Goal: Use online tool/utility: Utilize a website feature to perform a specific function

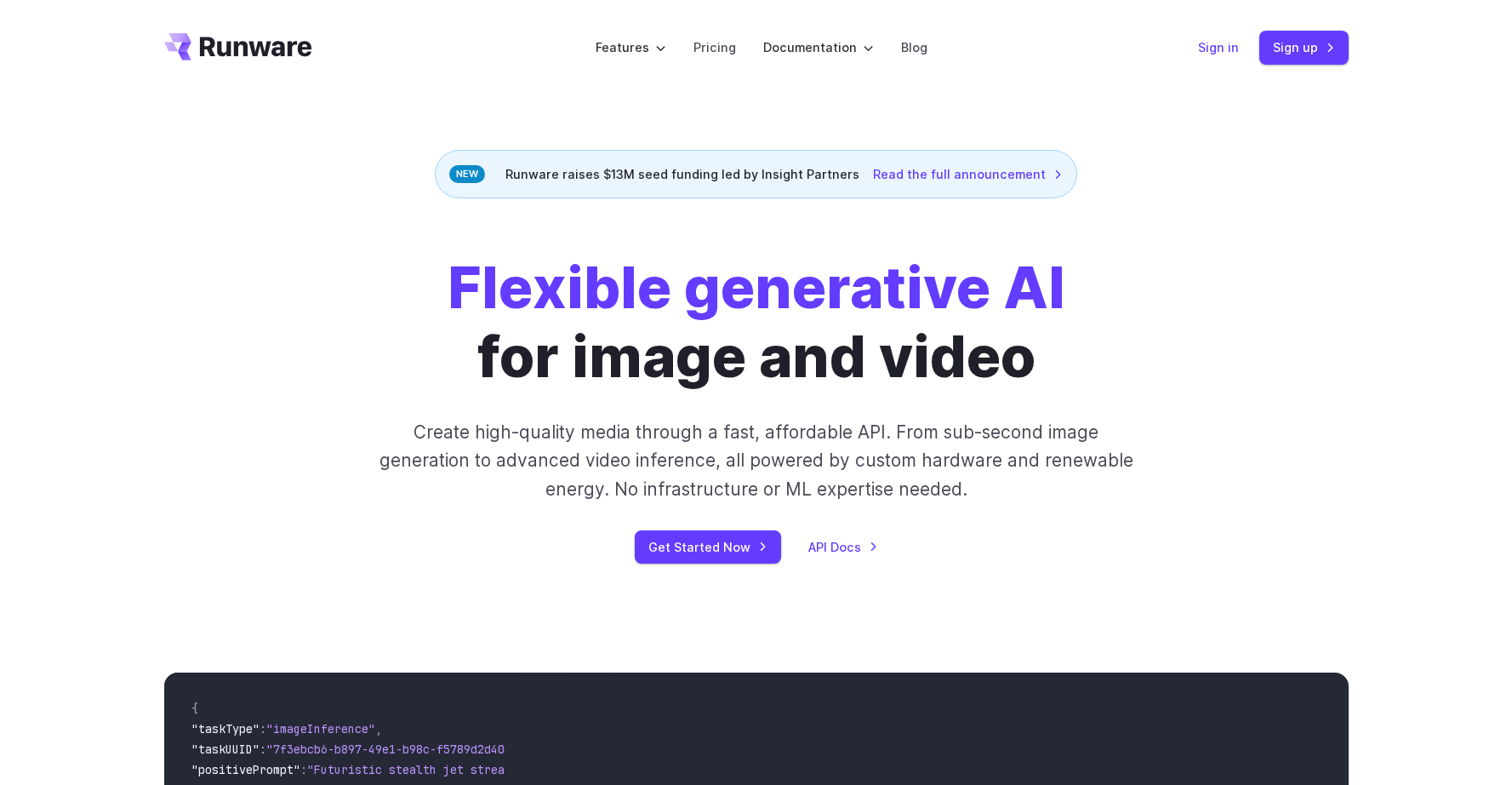
click at [1227, 48] on link "Sign in" at bounding box center [1218, 47] width 41 height 20
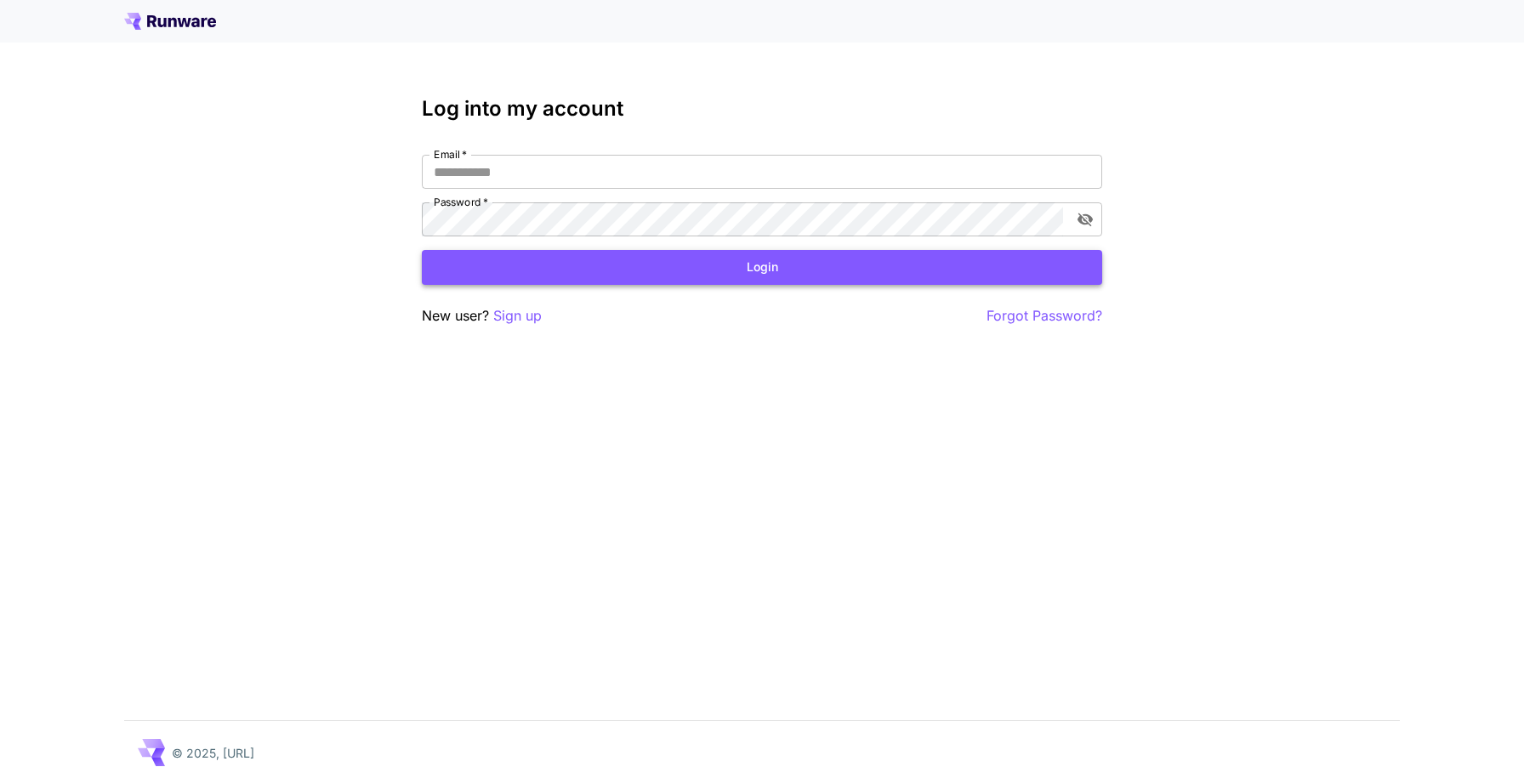
type input "**********"
click at [992, 256] on button "Login" at bounding box center [762, 267] width 680 height 35
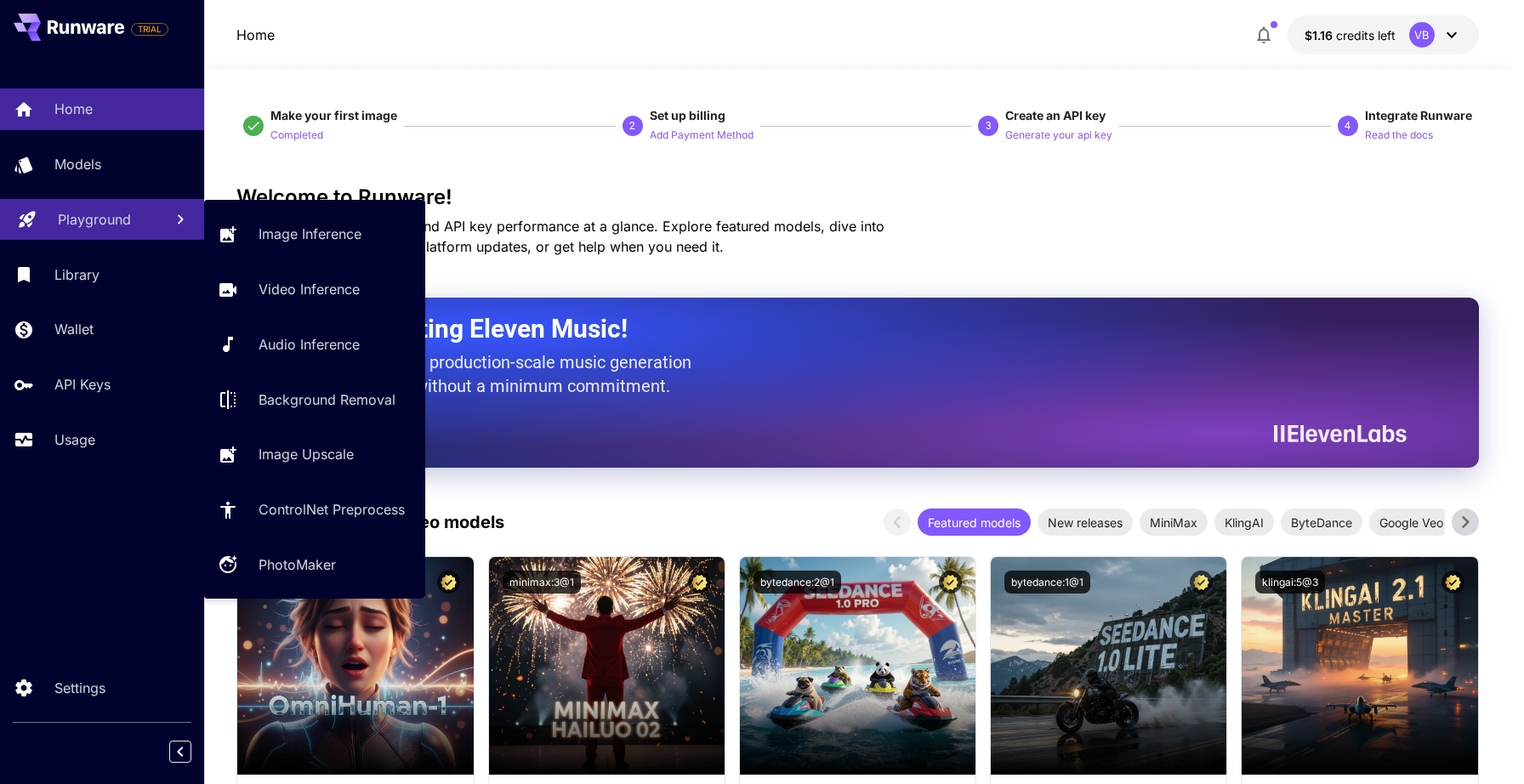
click at [109, 211] on p "Playground" at bounding box center [94, 218] width 73 height 20
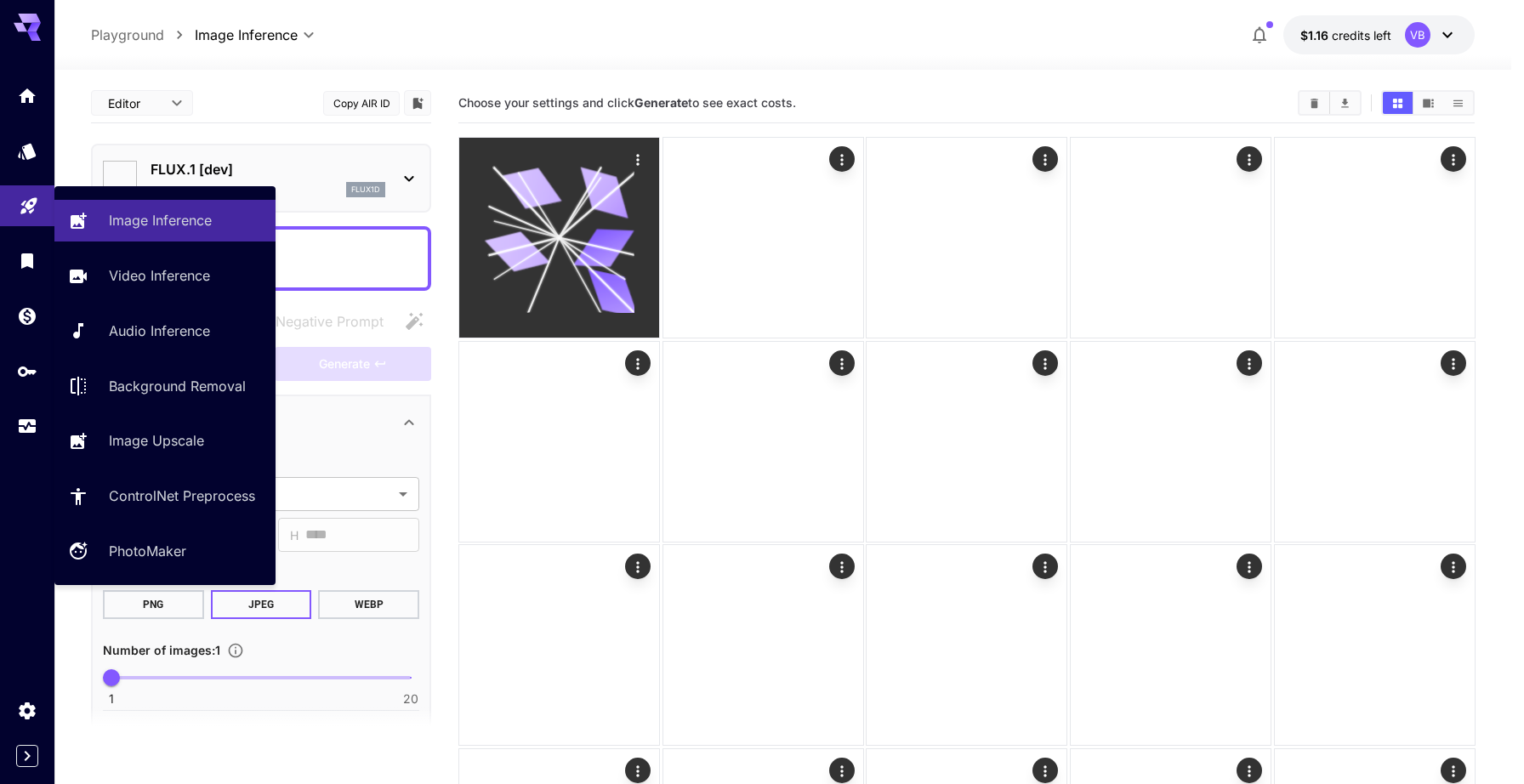
type input "**********"
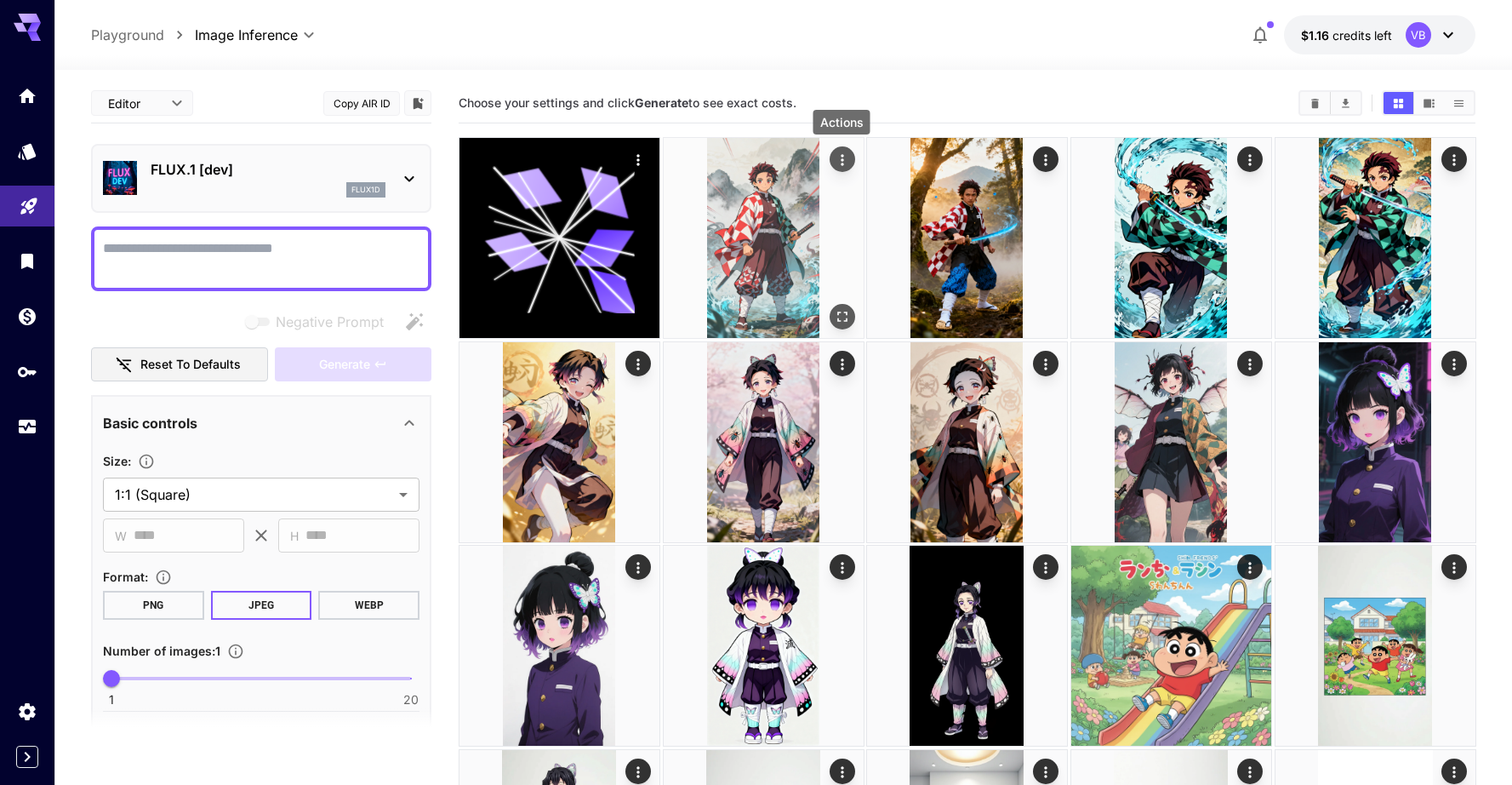
click at [841, 166] on icon "Actions" at bounding box center [842, 160] width 17 height 17
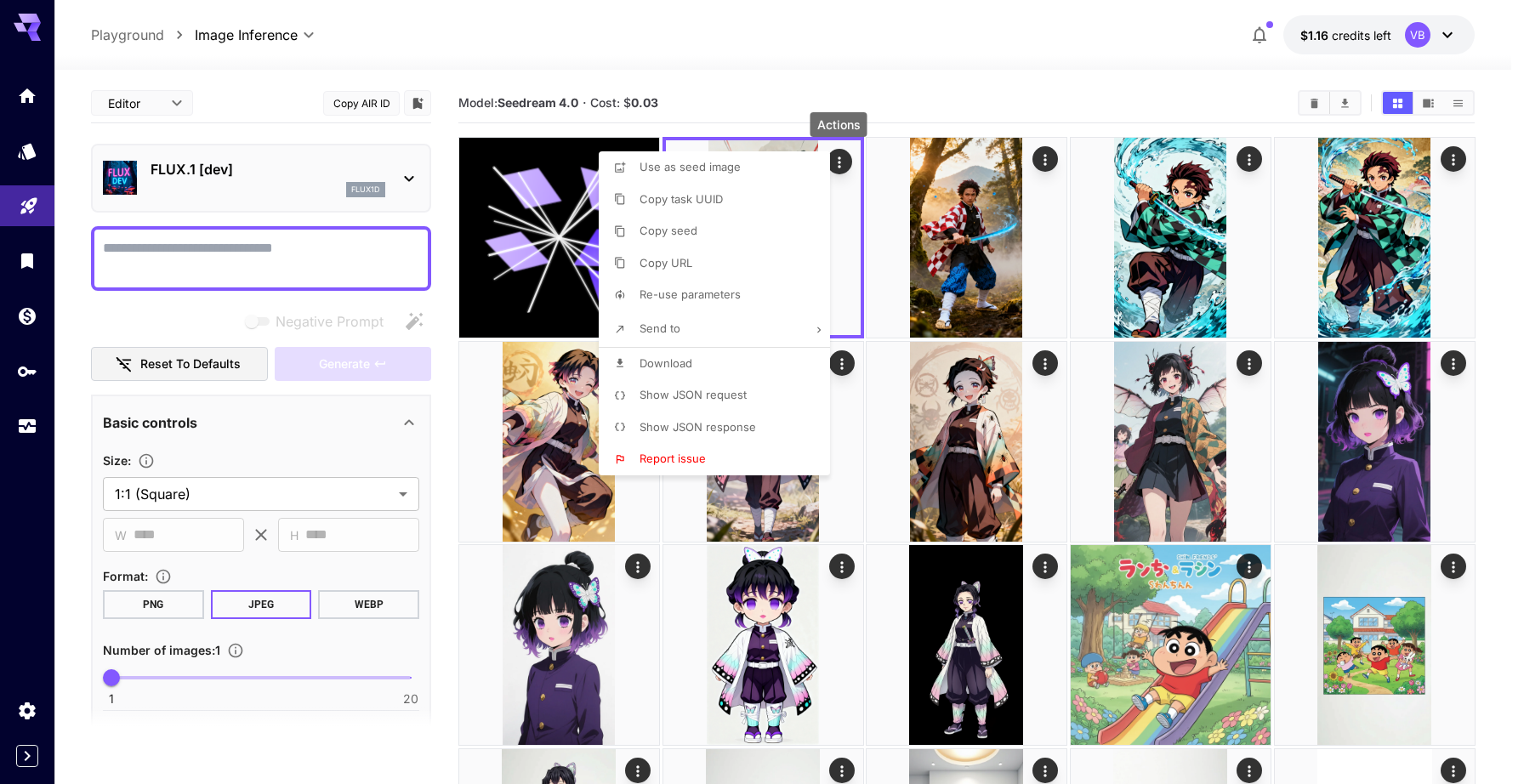
click at [706, 401] on span "Show JSON request" at bounding box center [692, 394] width 107 height 13
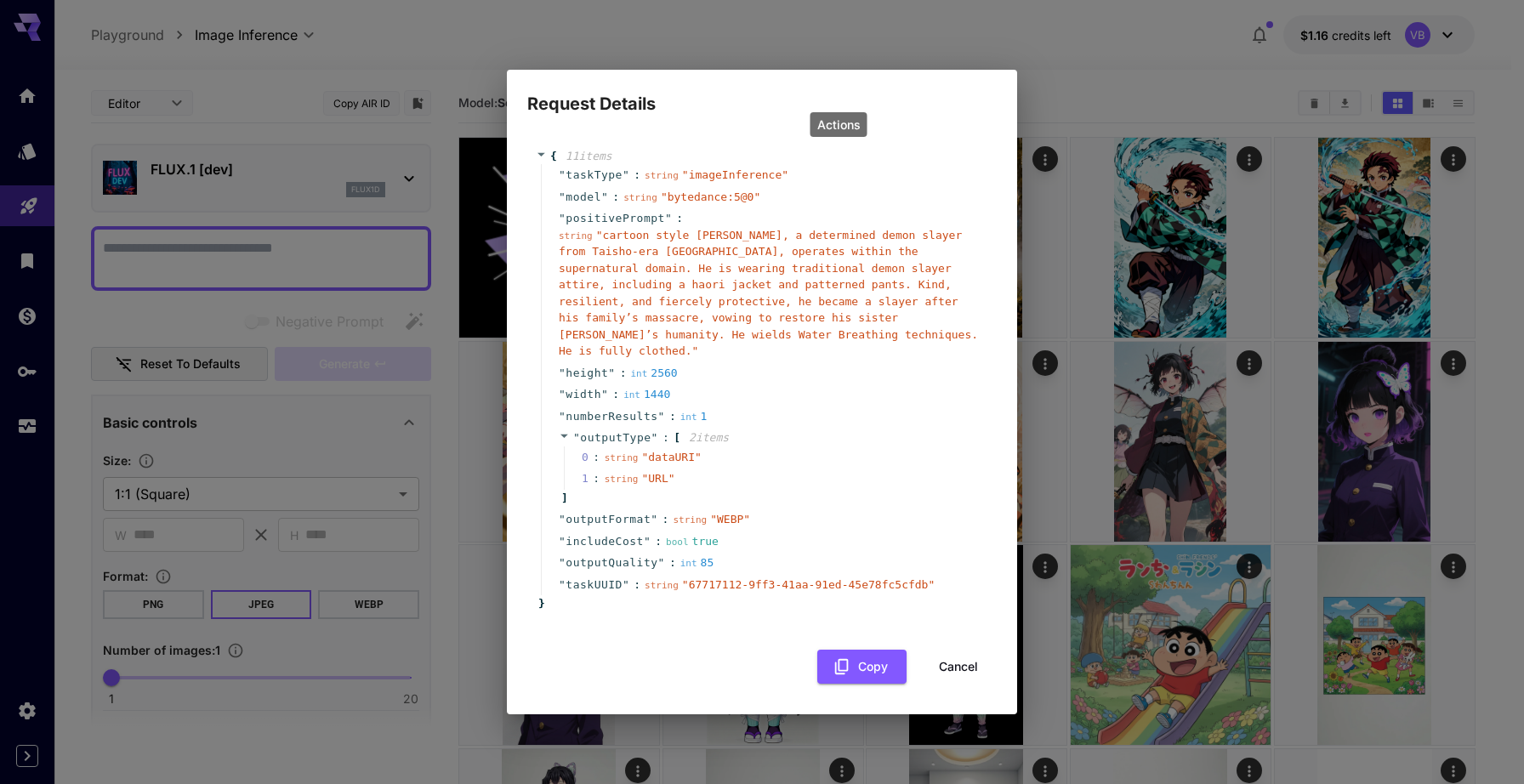
click at [619, 239] on span "" cartoon style [PERSON_NAME], a determined demon slayer from Taisho-era [GEOGR…" at bounding box center [768, 293] width 420 height 129
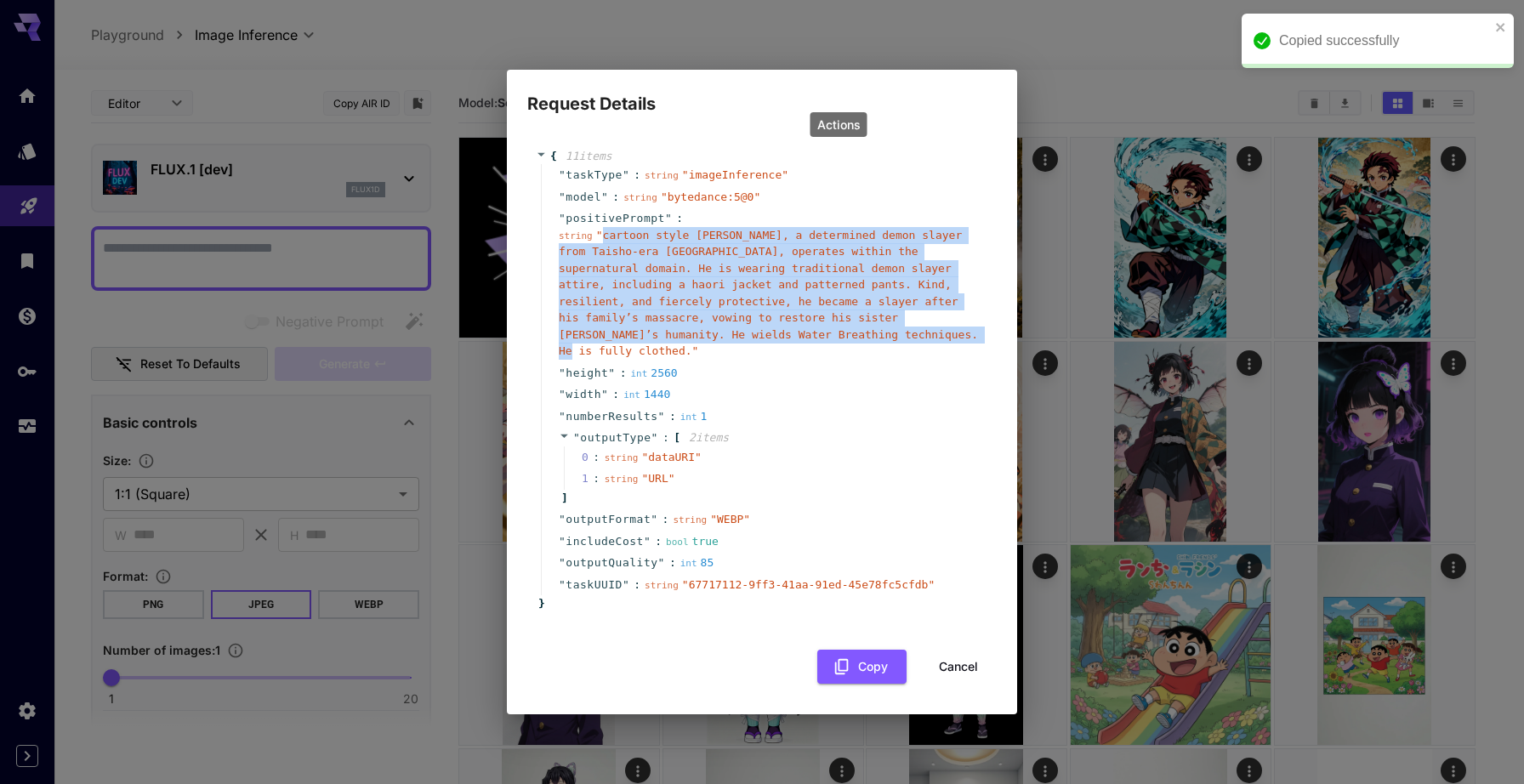
drag, startPoint x: 619, startPoint y: 239, endPoint x: 831, endPoint y: 337, distance: 233.6
click at [831, 337] on span "" cartoon style [PERSON_NAME], a determined demon slayer from Taisho-era [GEOGR…" at bounding box center [768, 293] width 420 height 129
copy span "cartoon style [PERSON_NAME], a determined demon slayer from Taisho-era [GEOGRAP…"
click at [956, 655] on button "Cancel" at bounding box center [958, 666] width 77 height 35
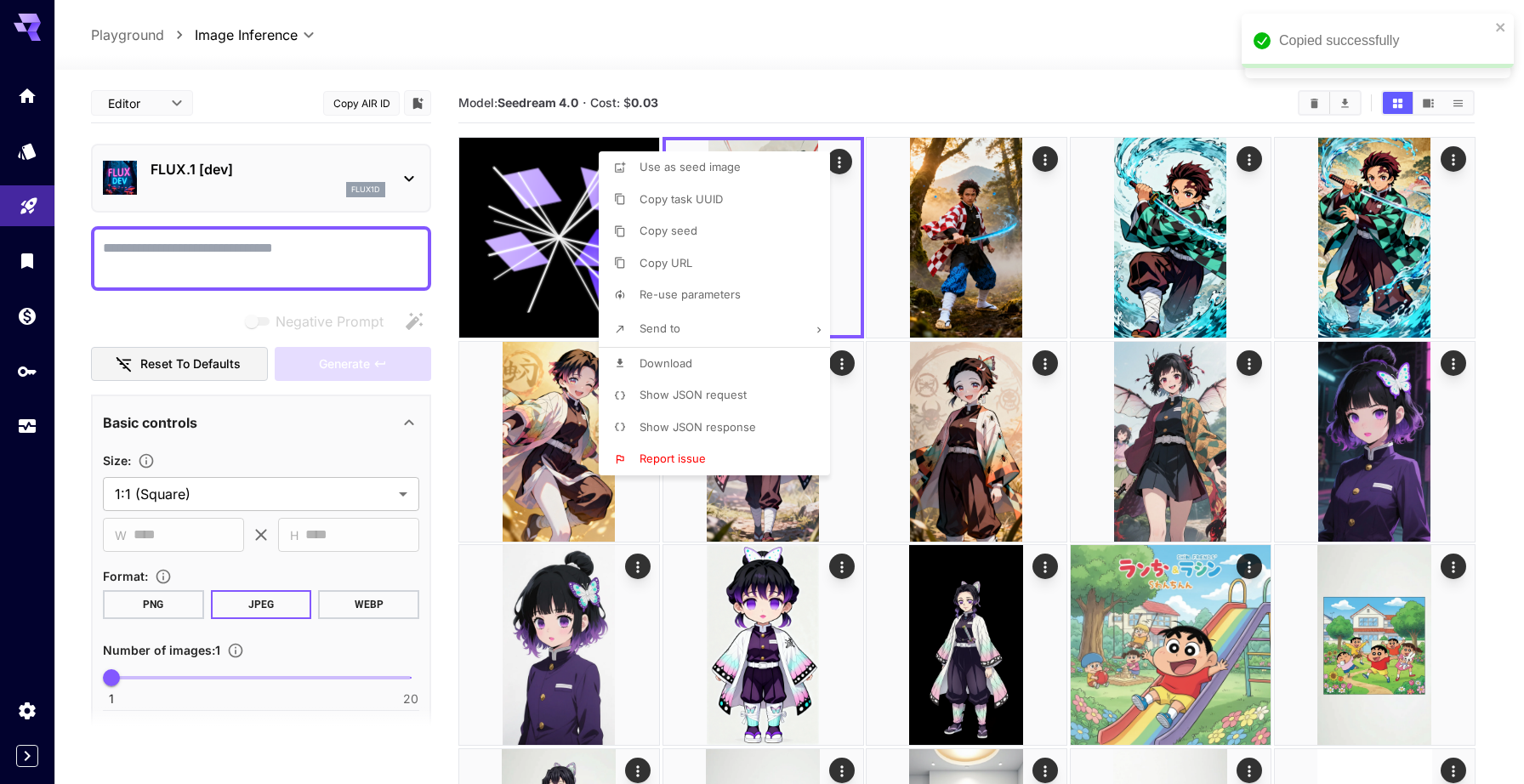
click at [196, 251] on div at bounding box center [762, 392] width 1524 height 784
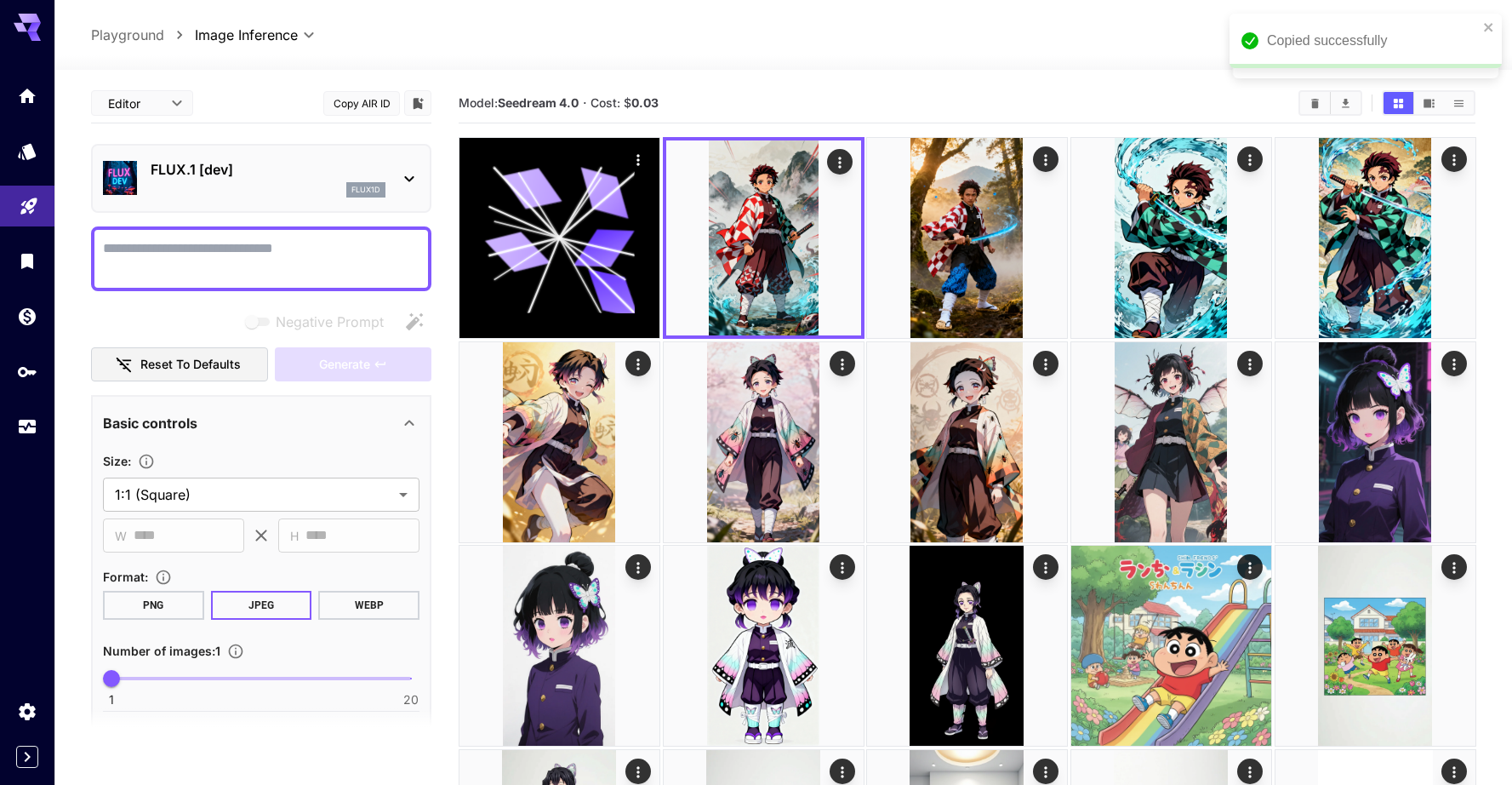
click at [196, 251] on textarea "Negative Prompt" at bounding box center [260, 258] width 316 height 41
paste textarea "**********"
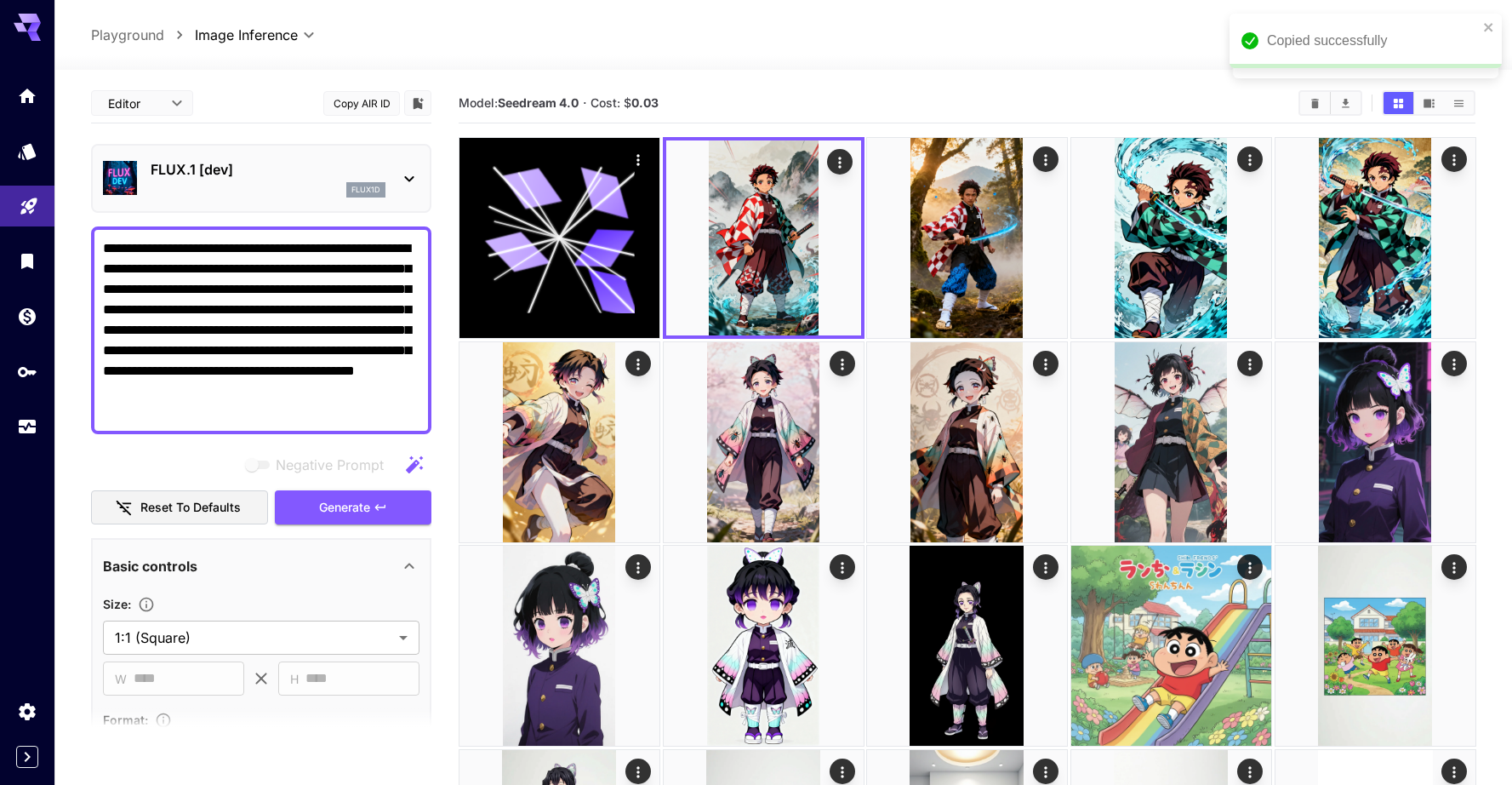
scroll to position [21, 0]
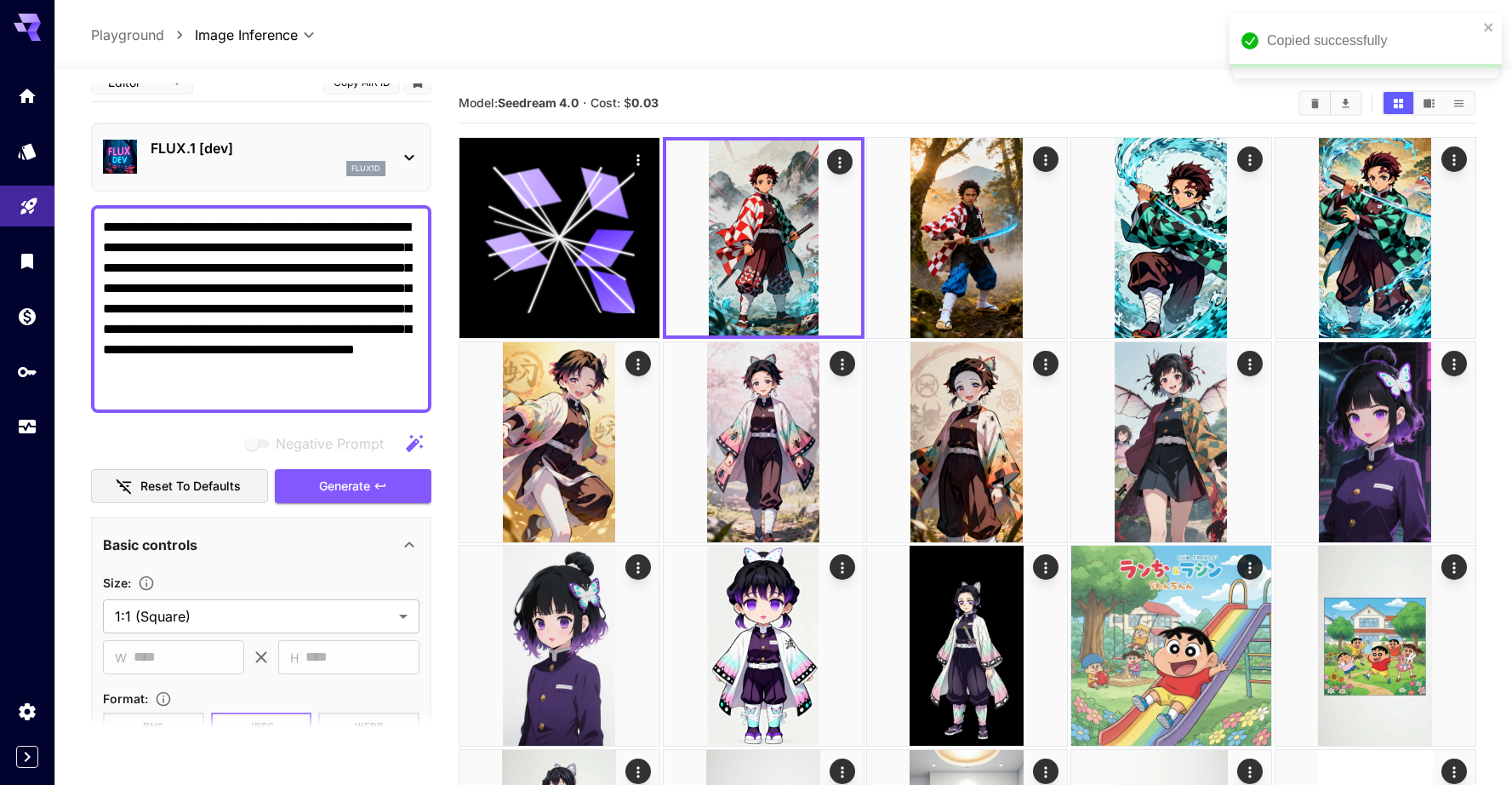
type textarea "**********"
click at [317, 175] on div "flux1d" at bounding box center [268, 168] width 235 height 15
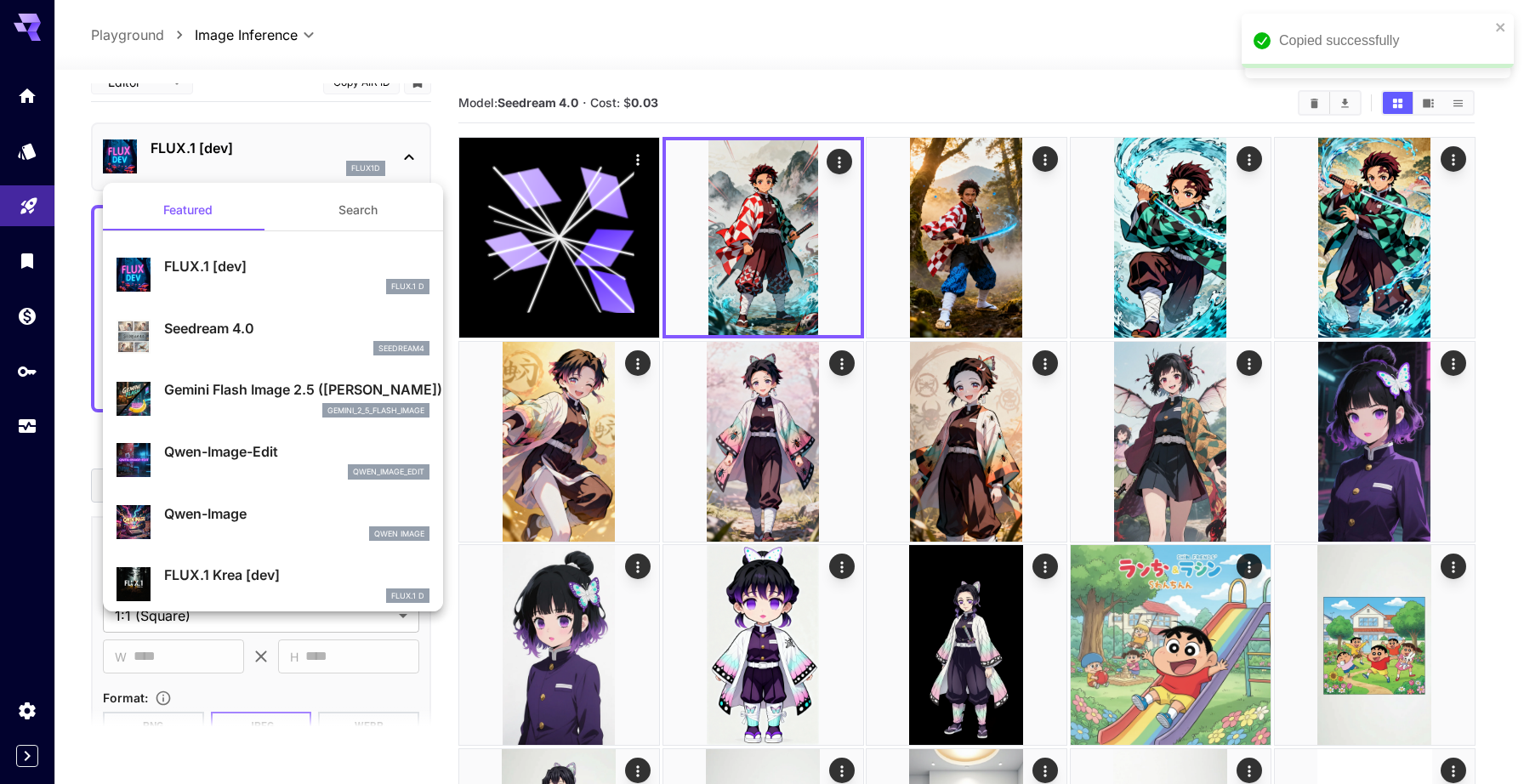
click at [267, 338] on p "Seedream 4.0" at bounding box center [296, 327] width 265 height 20
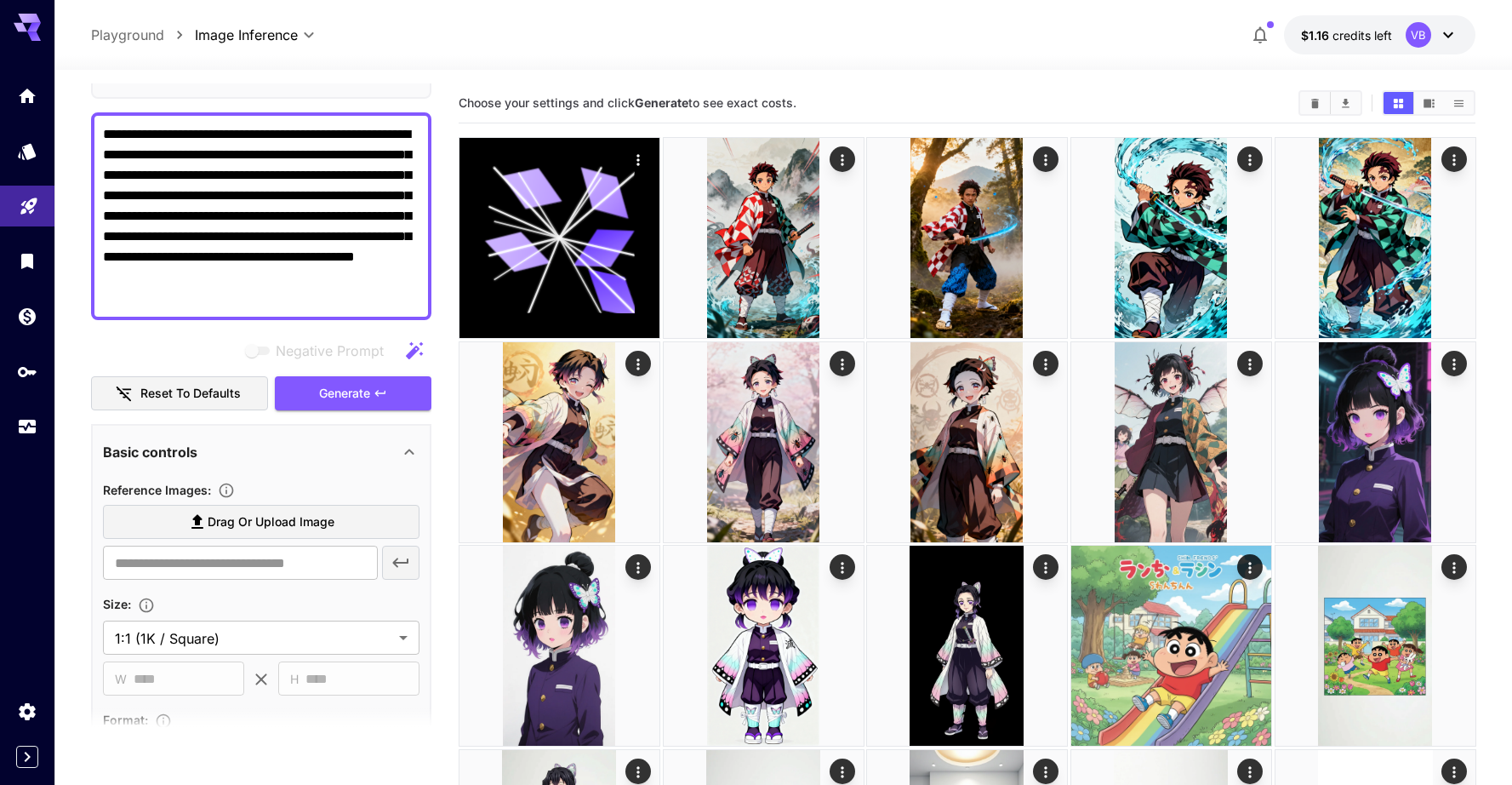
scroll to position [236, 0]
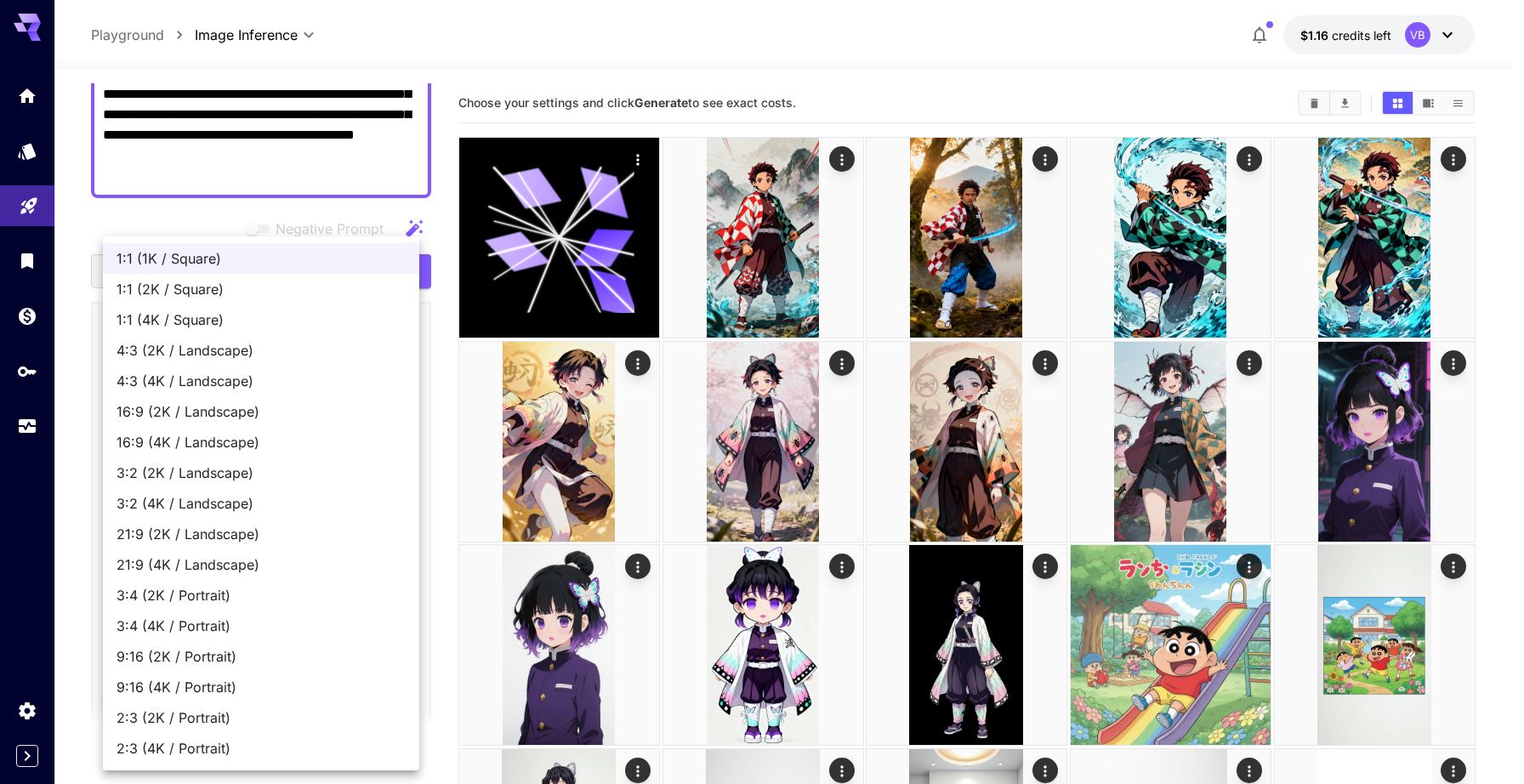
click at [187, 654] on span "9:16 (2K / Portrait)" at bounding box center [261, 656] width 289 height 20
type input "**********"
type input "****"
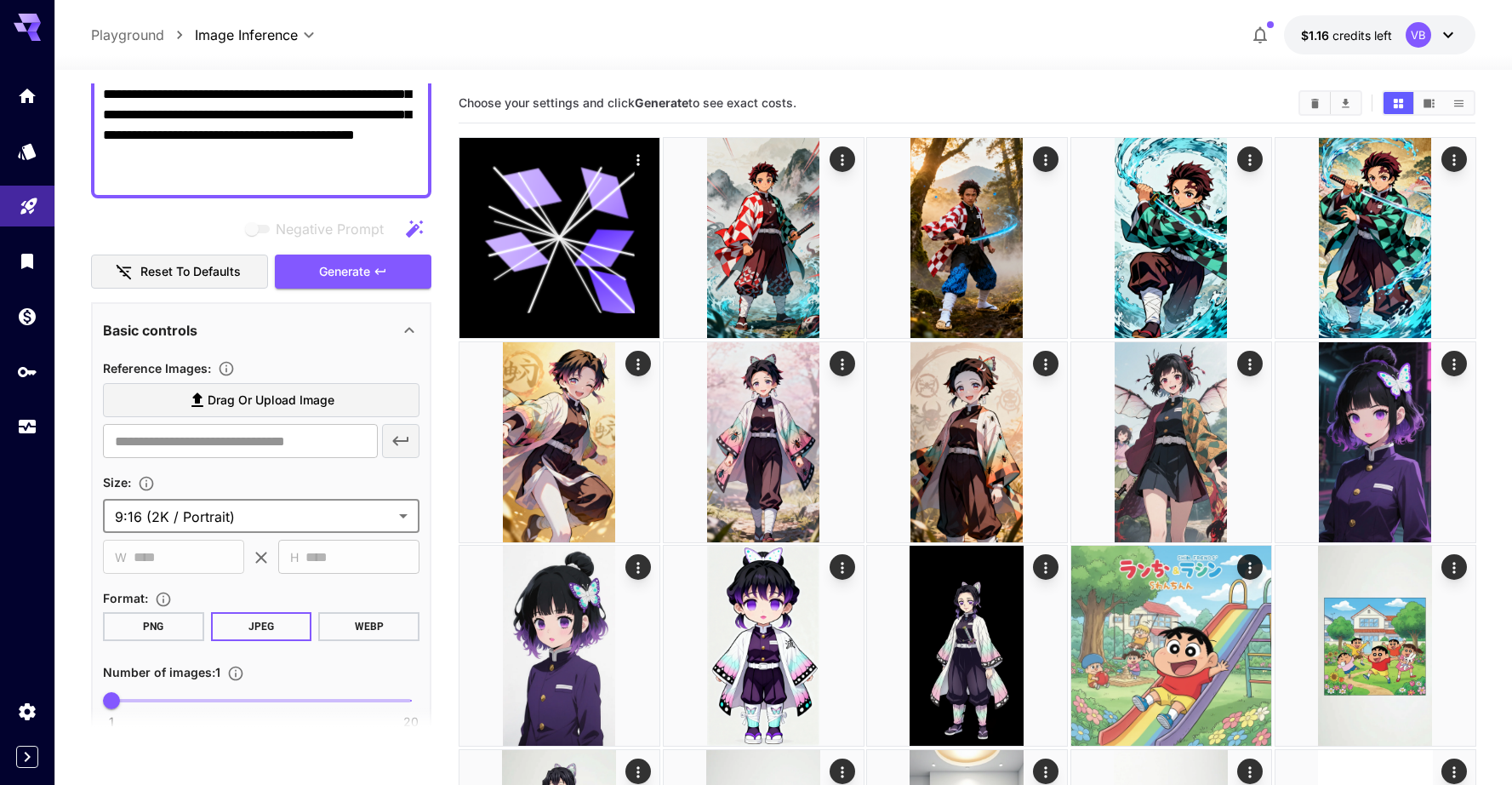
scroll to position [356, 0]
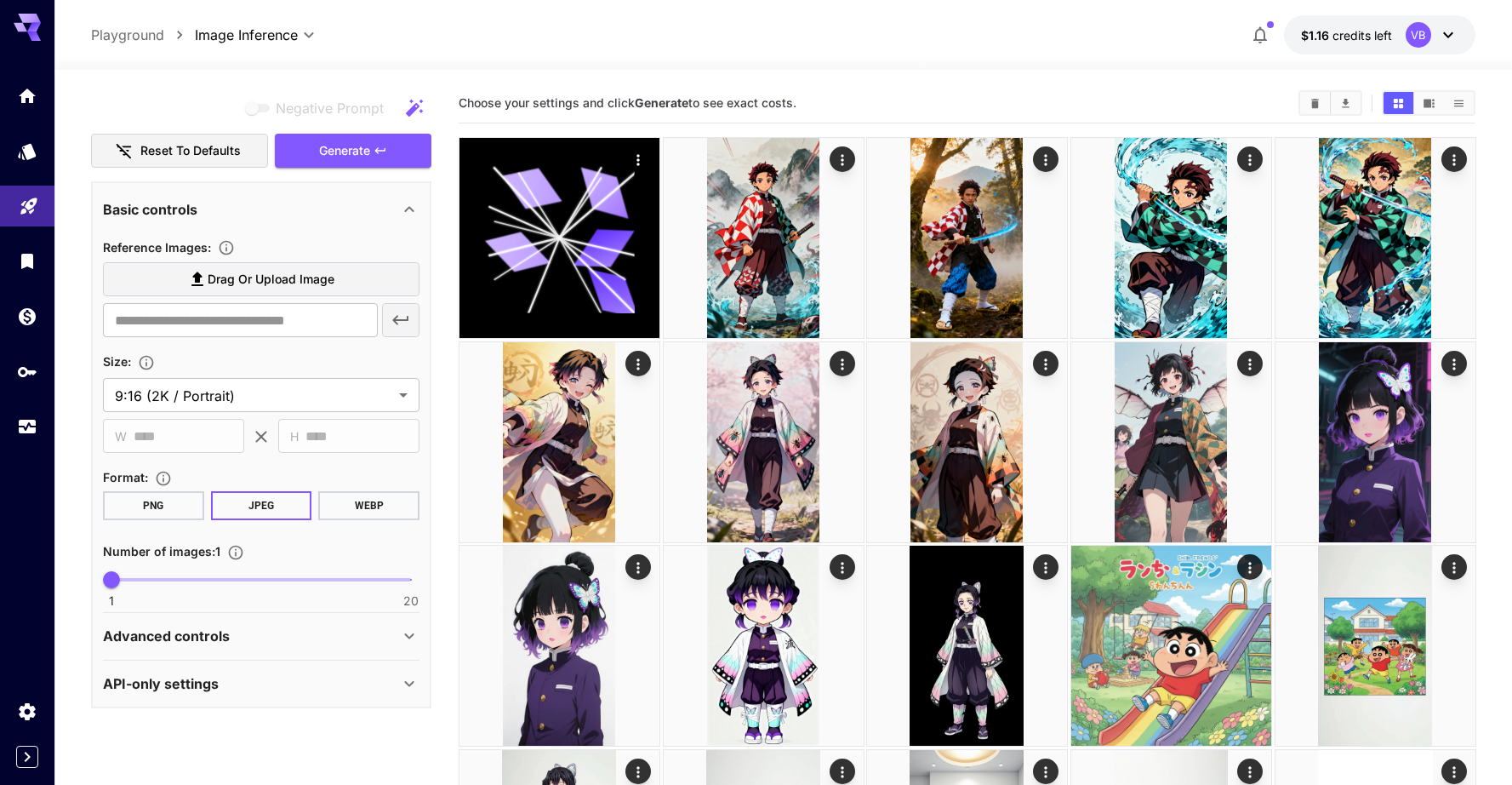
click at [377, 515] on button "WEBP" at bounding box center [369, 506] width 102 height 29
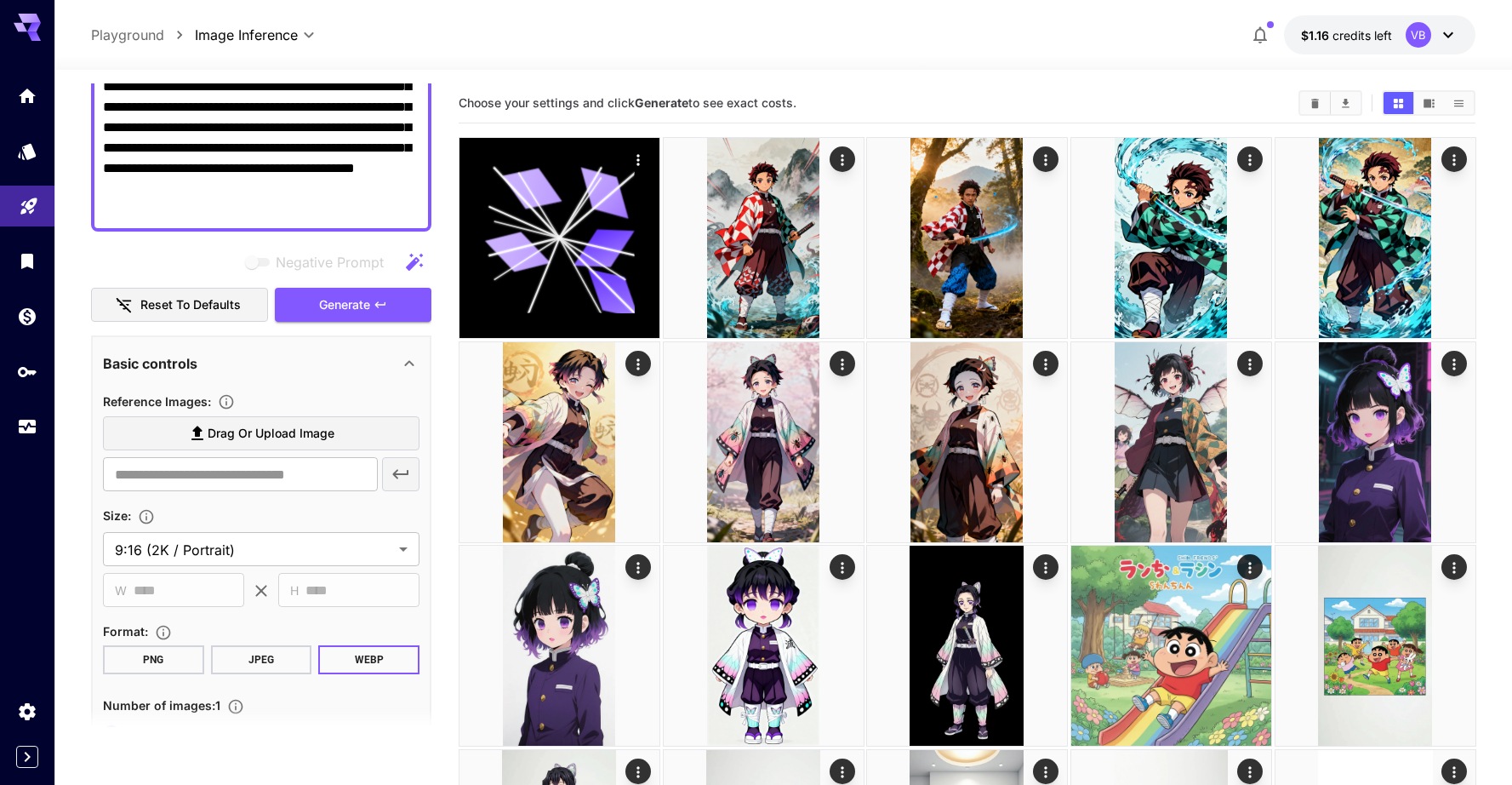
scroll to position [200, 0]
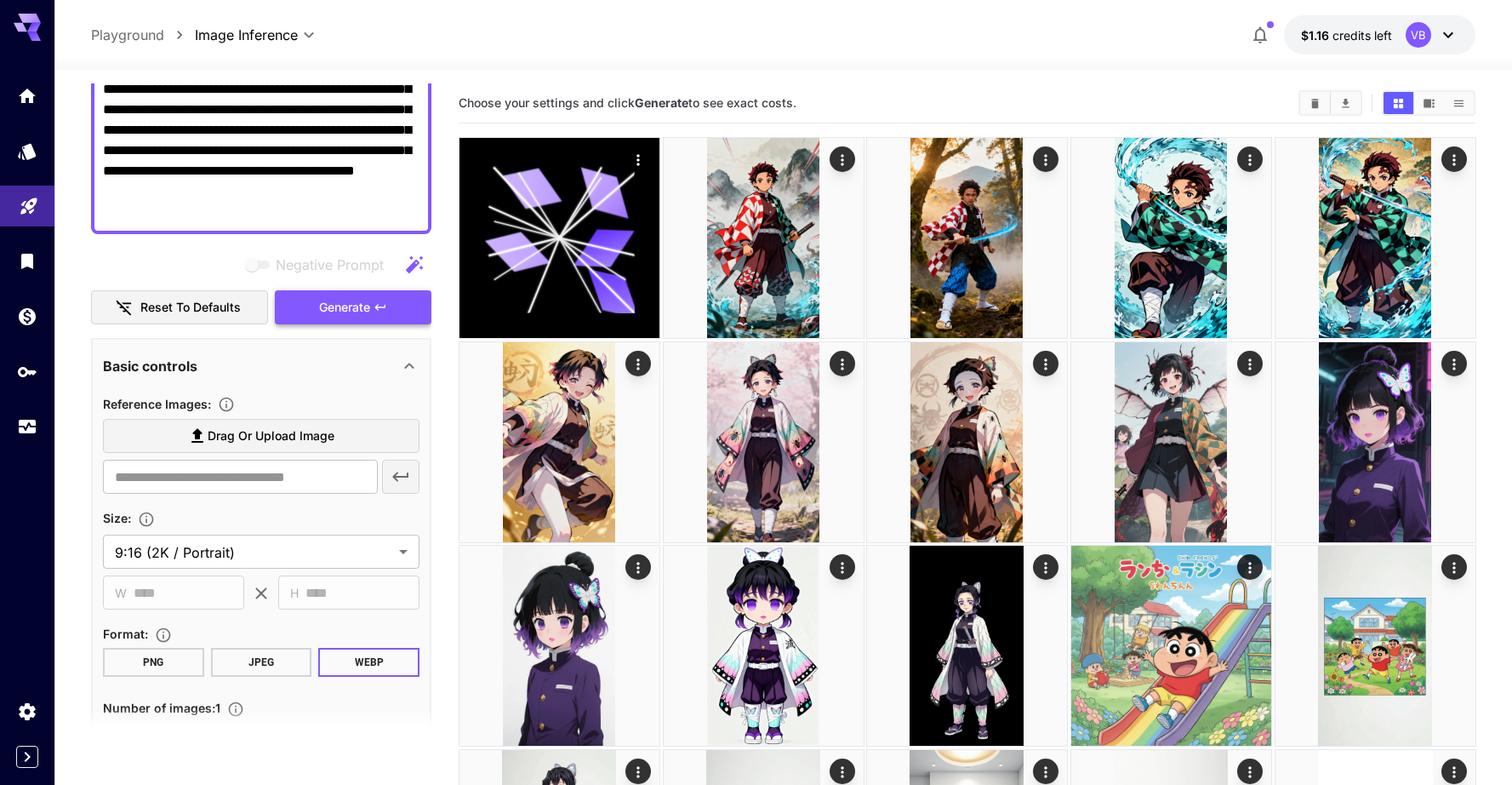
click at [346, 311] on span "Generate" at bounding box center [345, 308] width 51 height 21
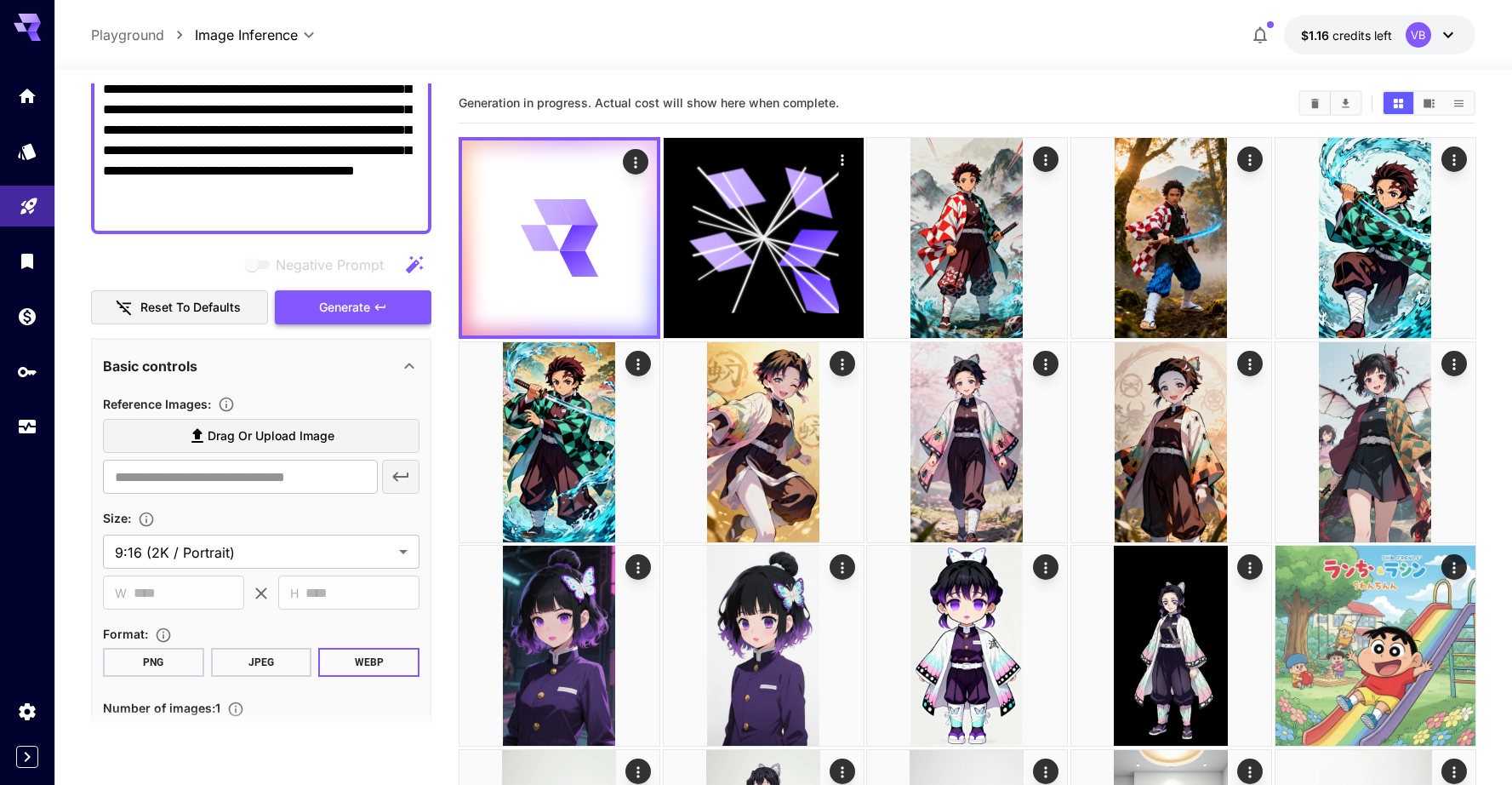
scroll to position [0, 0]
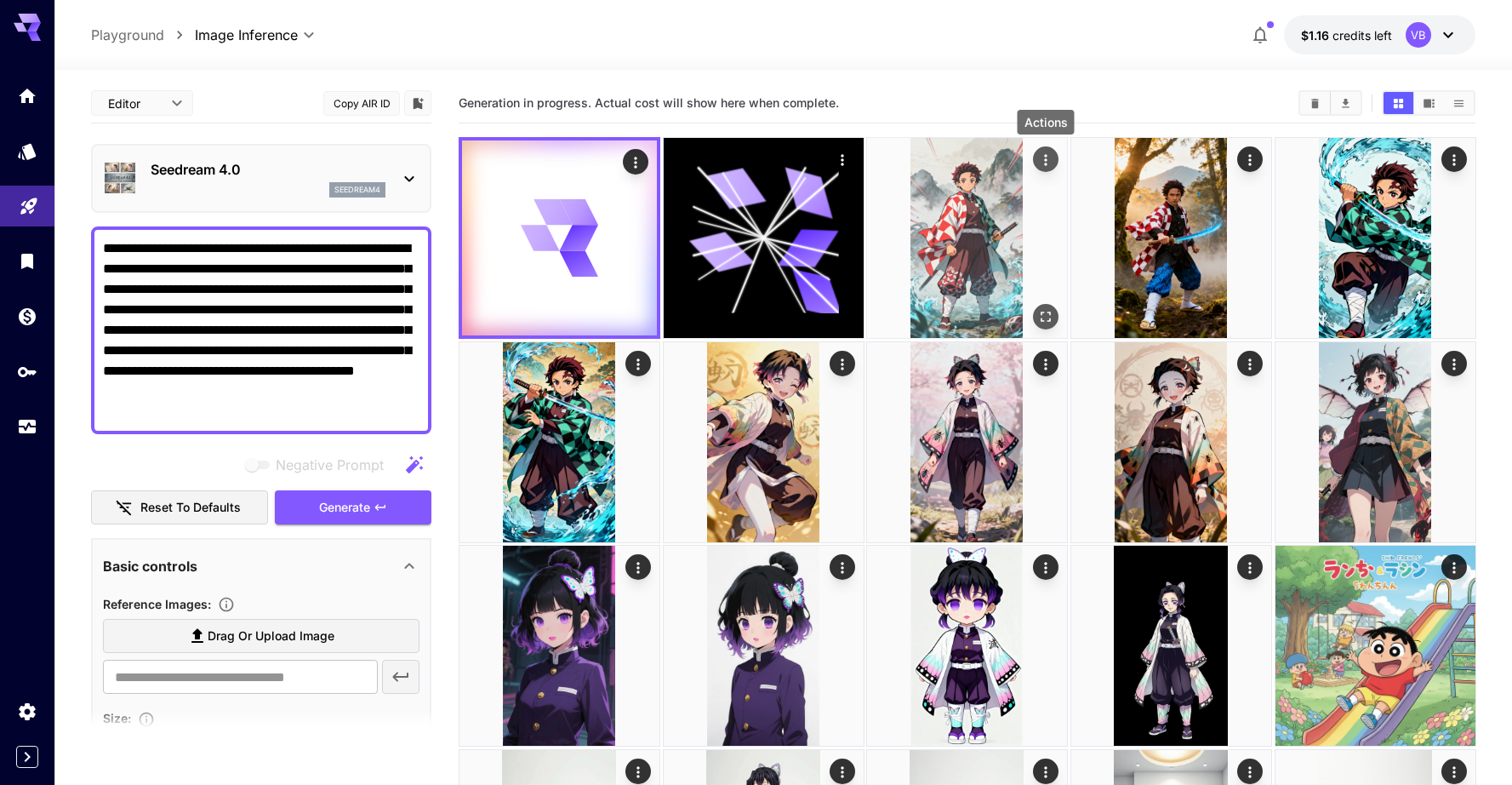
click at [1042, 158] on icon "Actions" at bounding box center [1046, 160] width 17 height 17
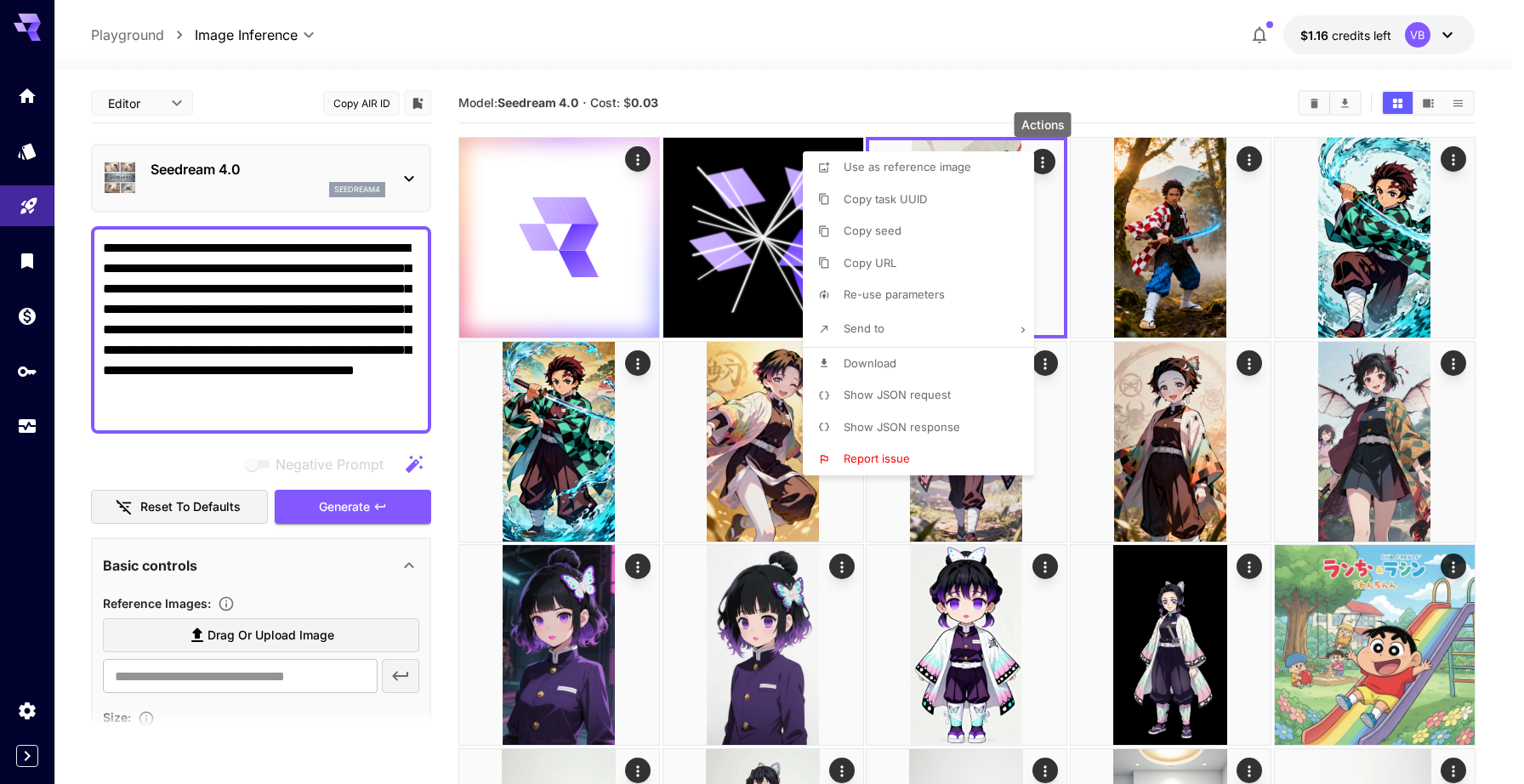
click at [924, 423] on span "Show JSON response" at bounding box center [901, 426] width 117 height 13
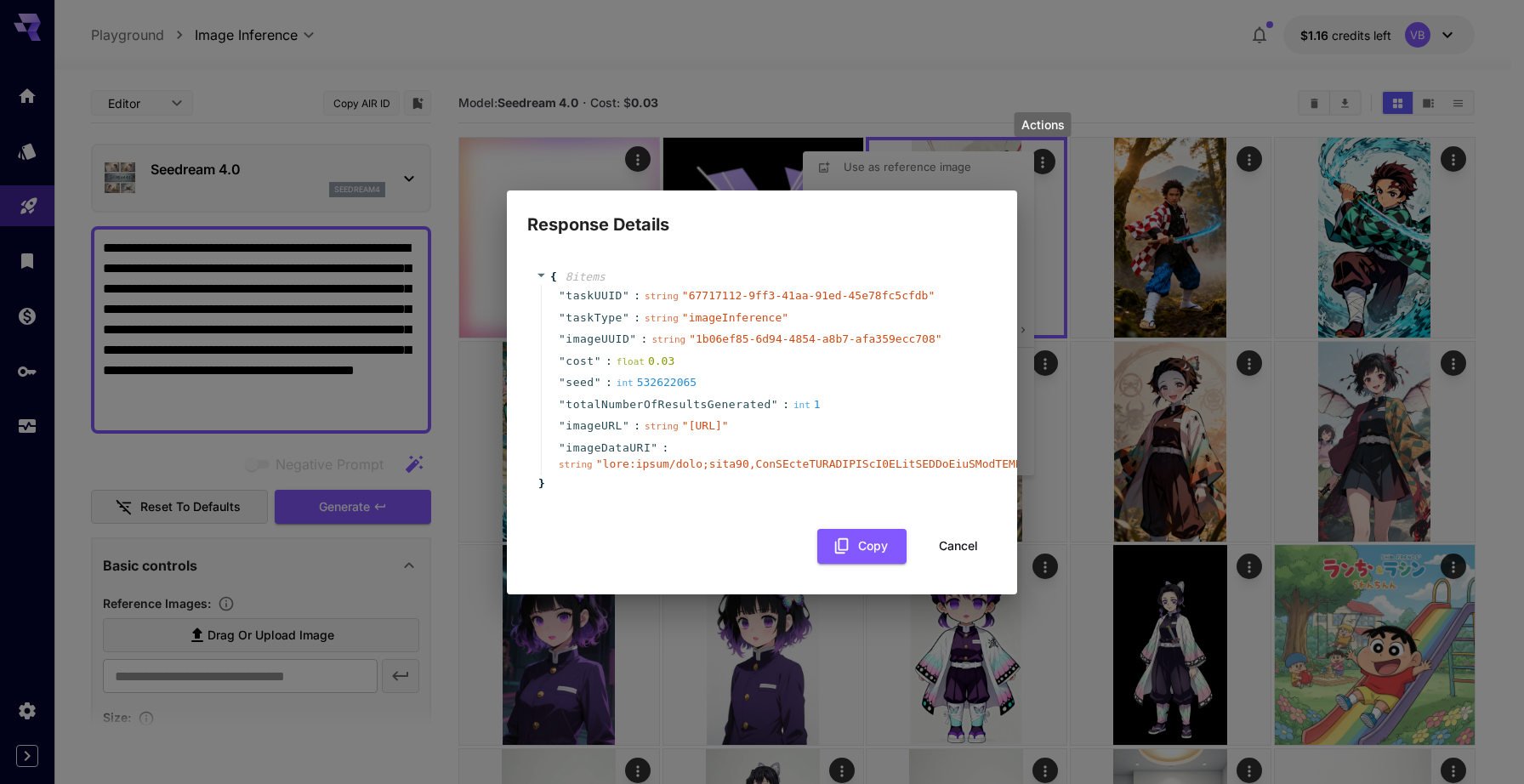
click at [945, 549] on button "Cancel" at bounding box center [958, 546] width 77 height 35
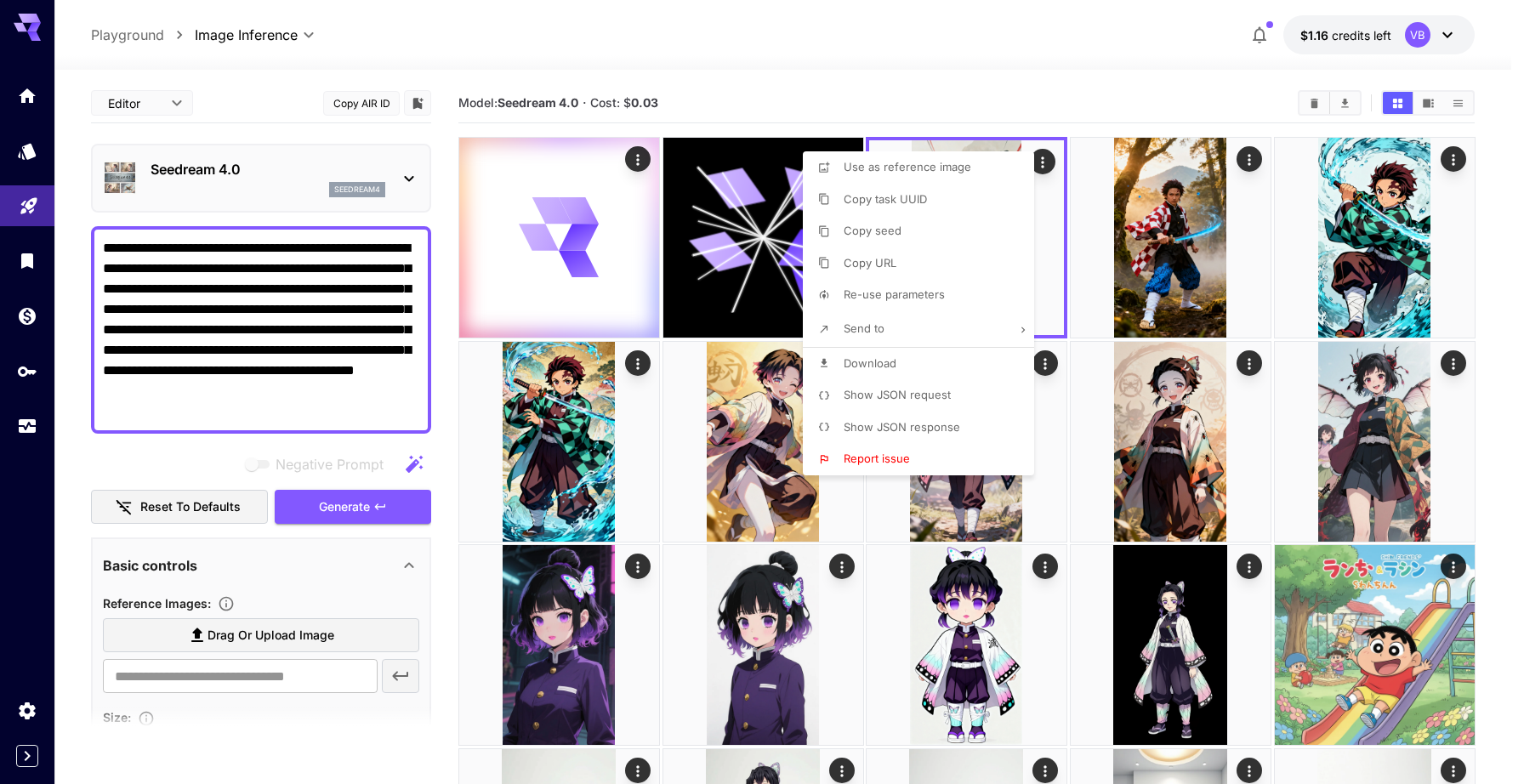
click at [699, 28] on div at bounding box center [762, 392] width 1524 height 784
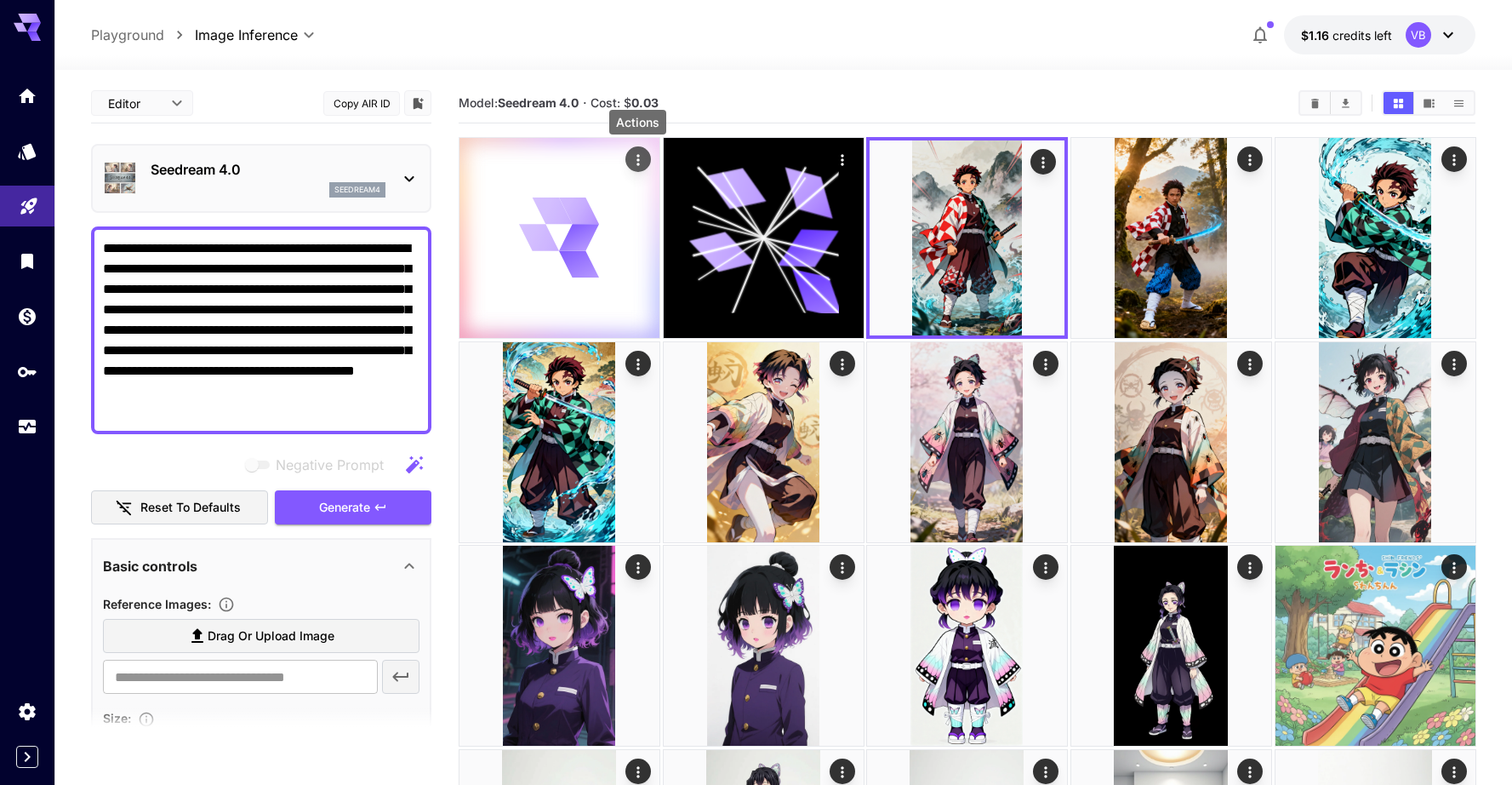
click at [636, 161] on icon "Actions" at bounding box center [638, 160] width 17 height 17
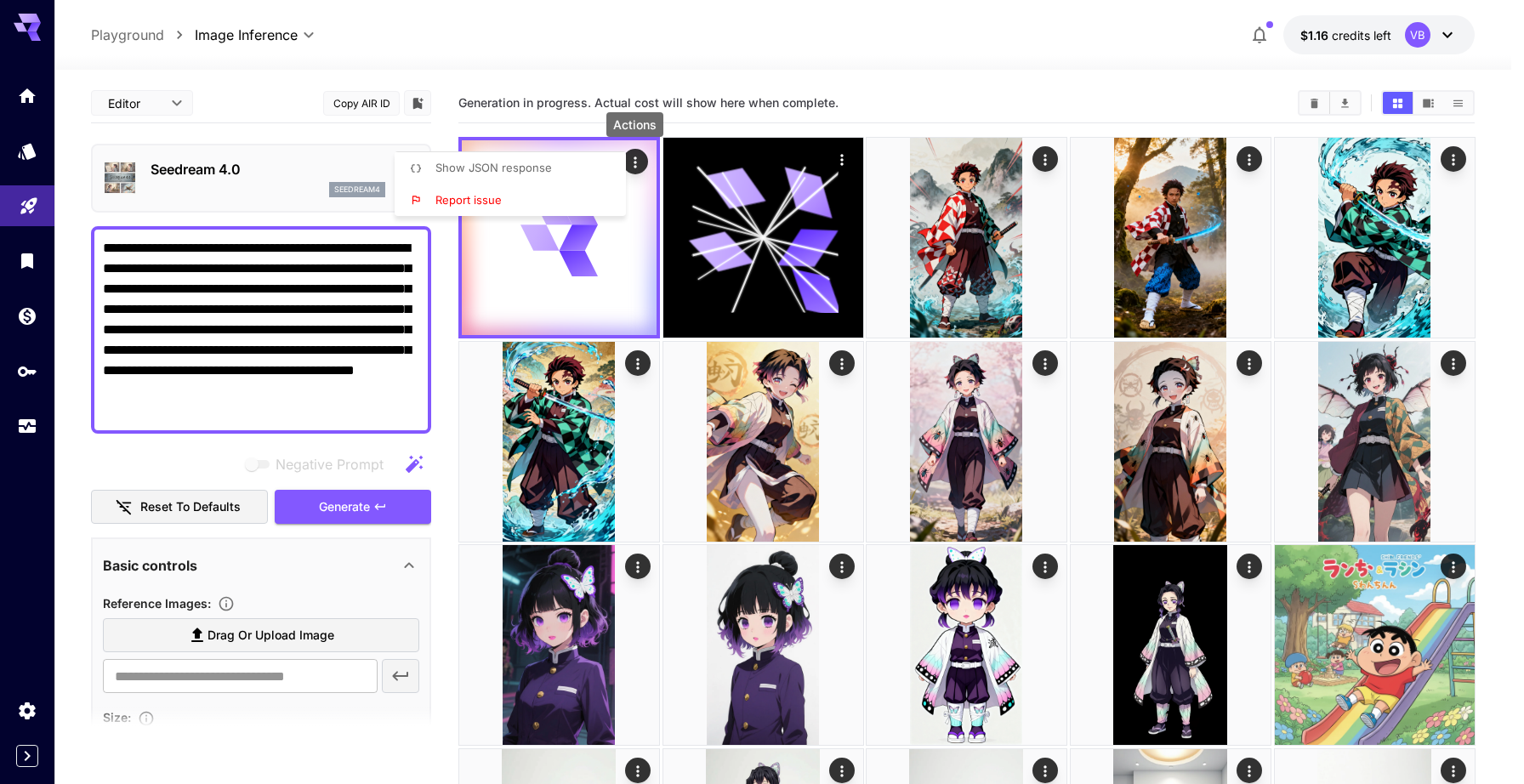
click at [536, 172] on span "Show JSON response" at bounding box center [494, 167] width 117 height 13
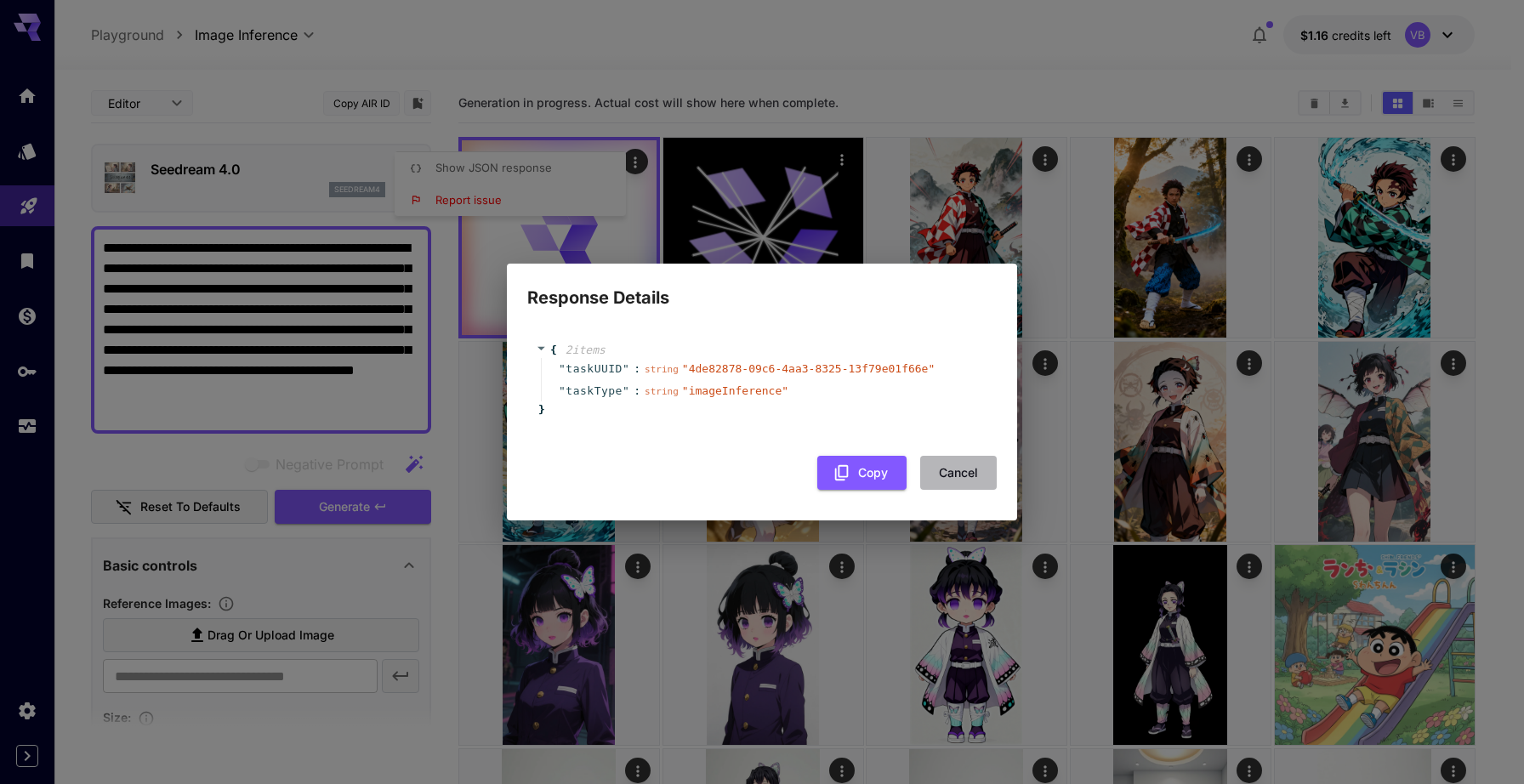
click at [955, 470] on button "Cancel" at bounding box center [958, 473] width 77 height 35
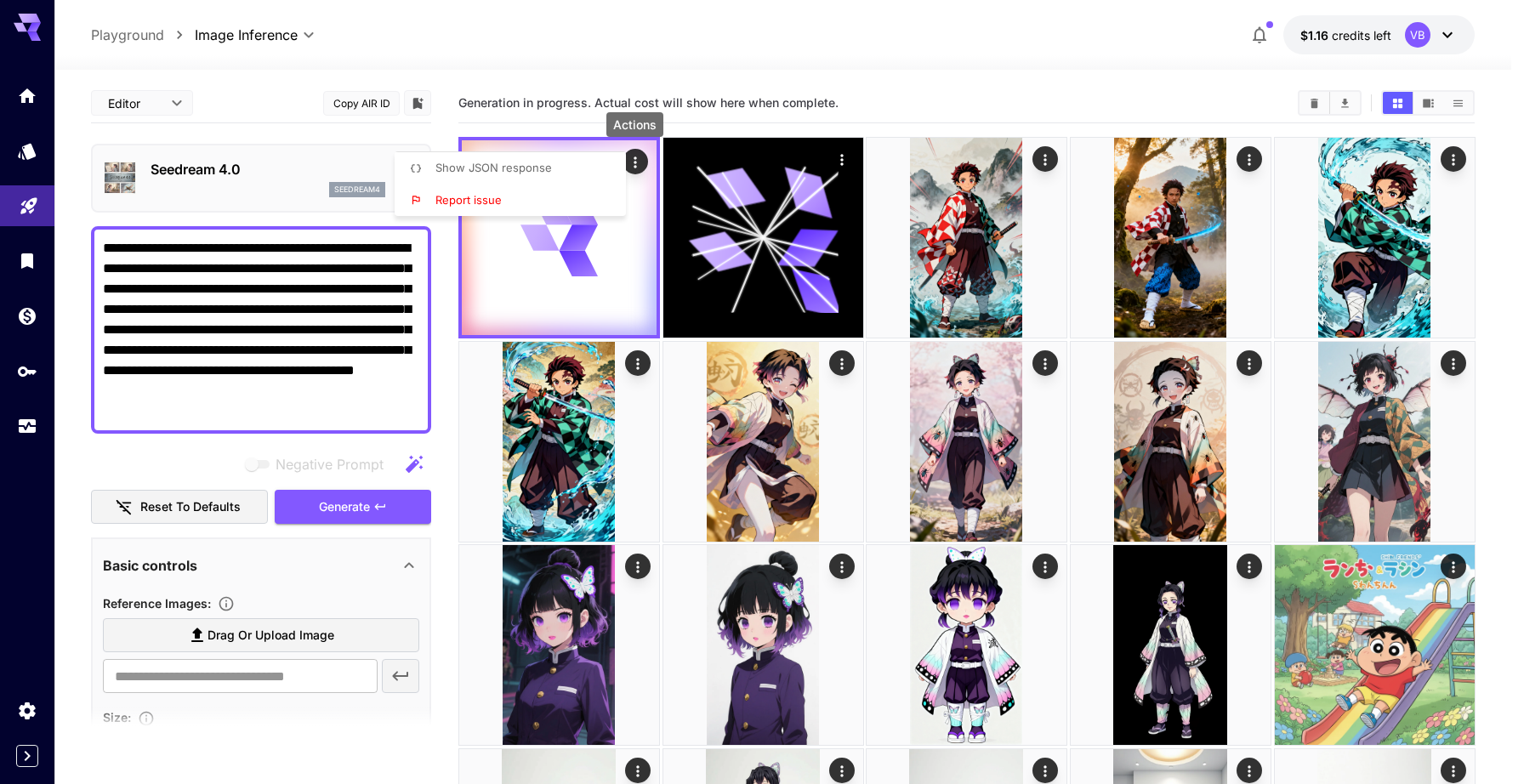
click at [722, 68] on div at bounding box center [762, 392] width 1524 height 784
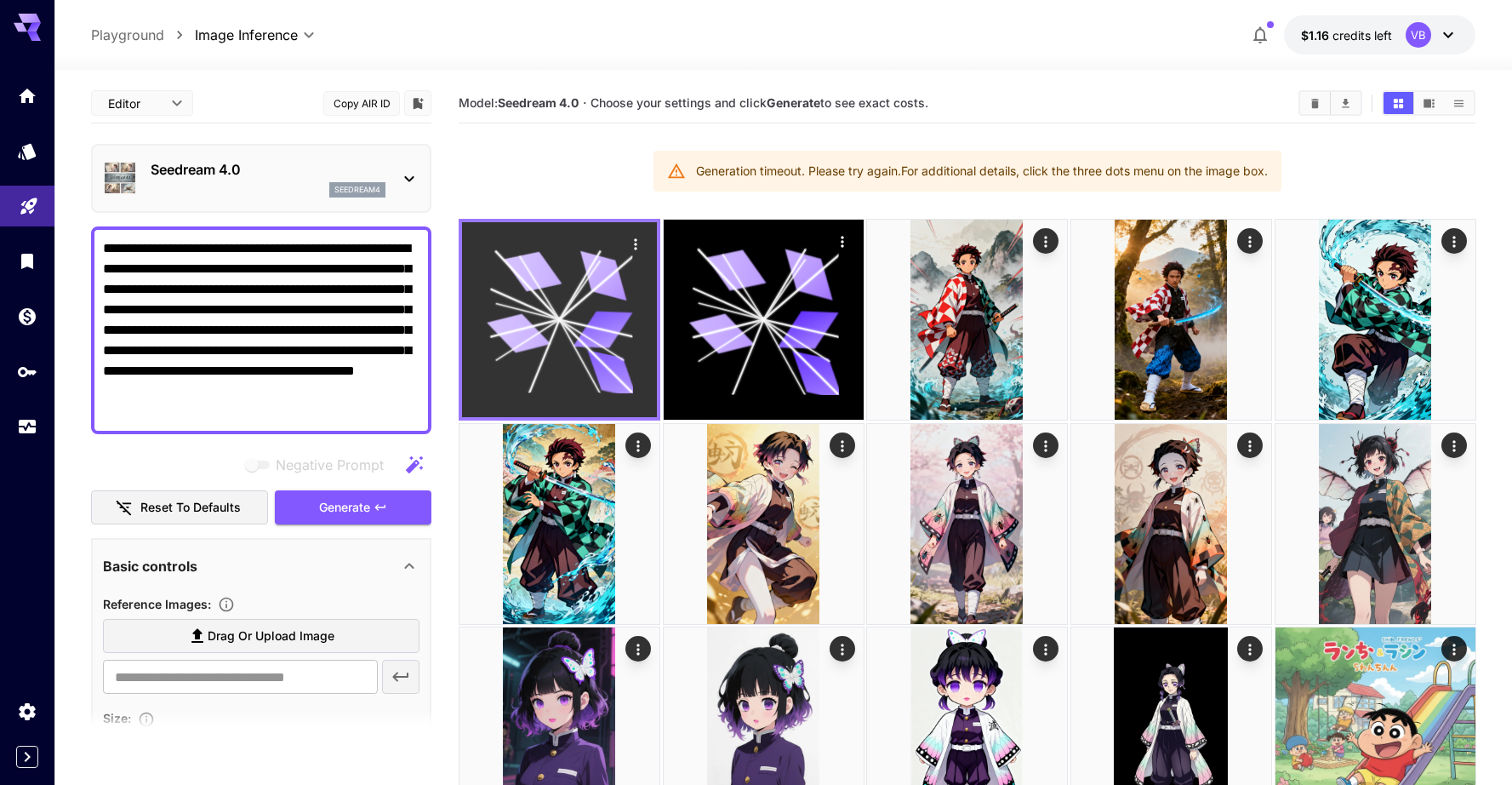
click at [635, 244] on icon "Actions" at bounding box center [635, 244] width 3 height 11
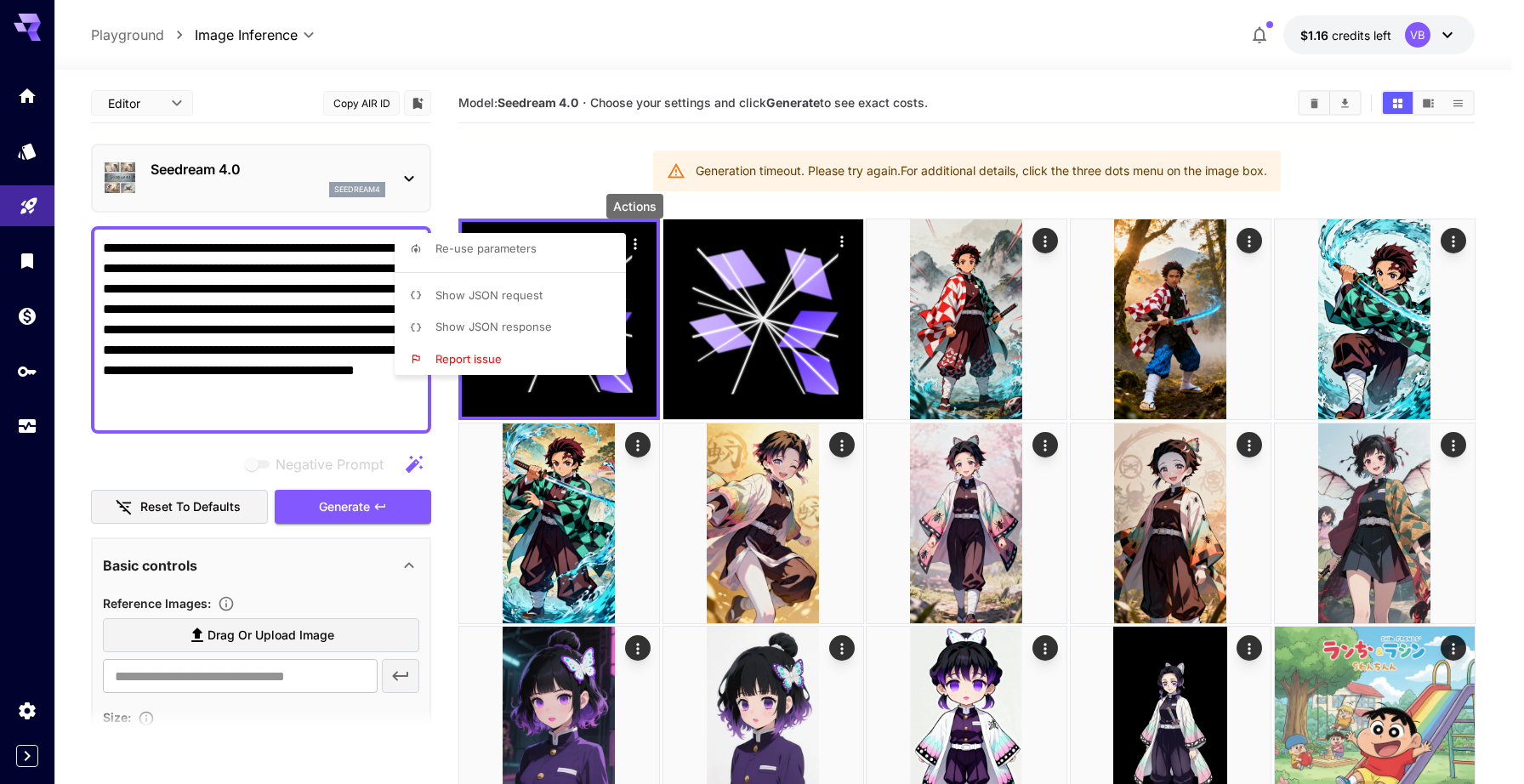
click at [523, 323] on span "Show JSON response" at bounding box center [494, 327] width 117 height 13
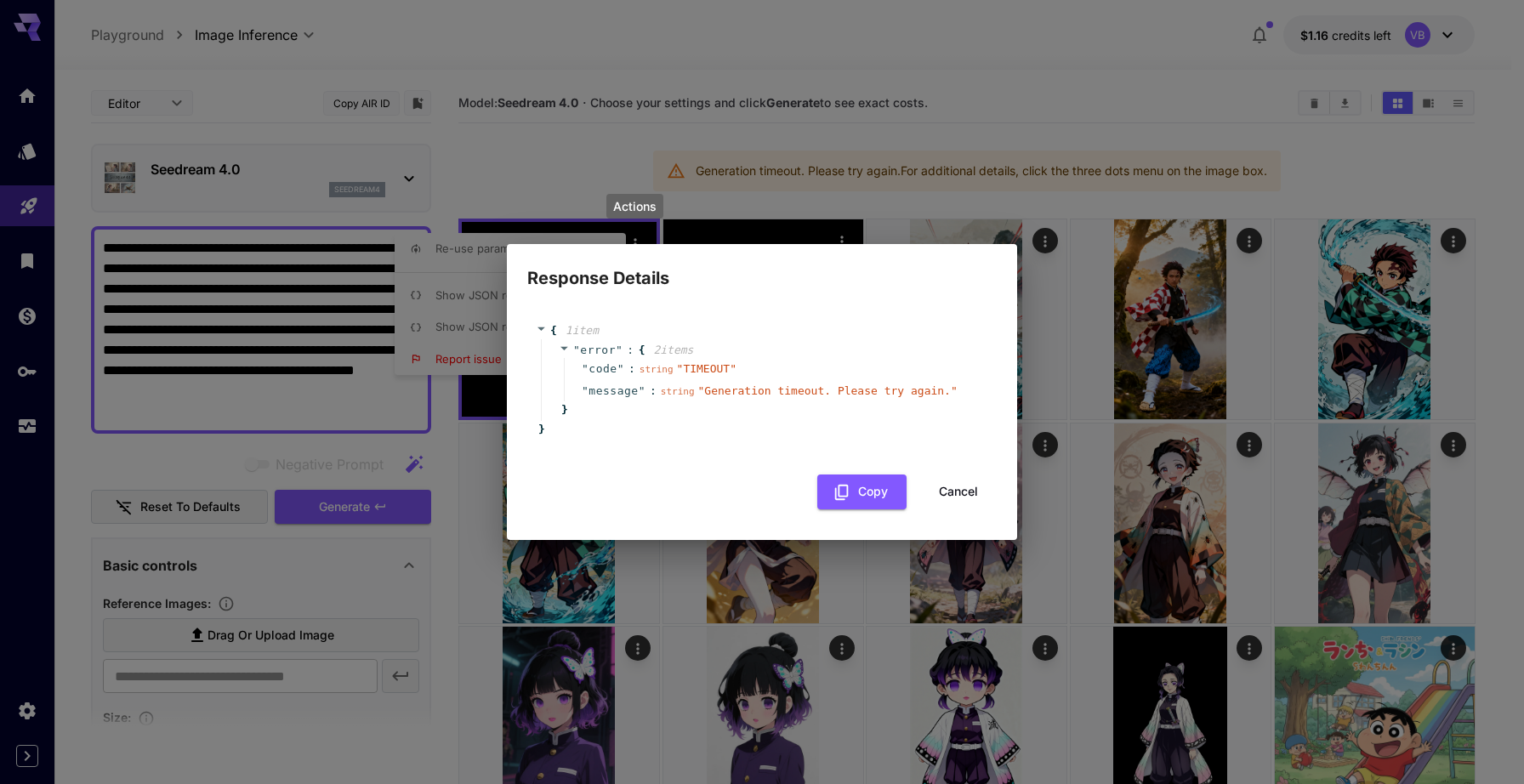
click at [698, 394] on span "" Generation timeout. Please try again. "" at bounding box center [827, 390] width 259 height 12
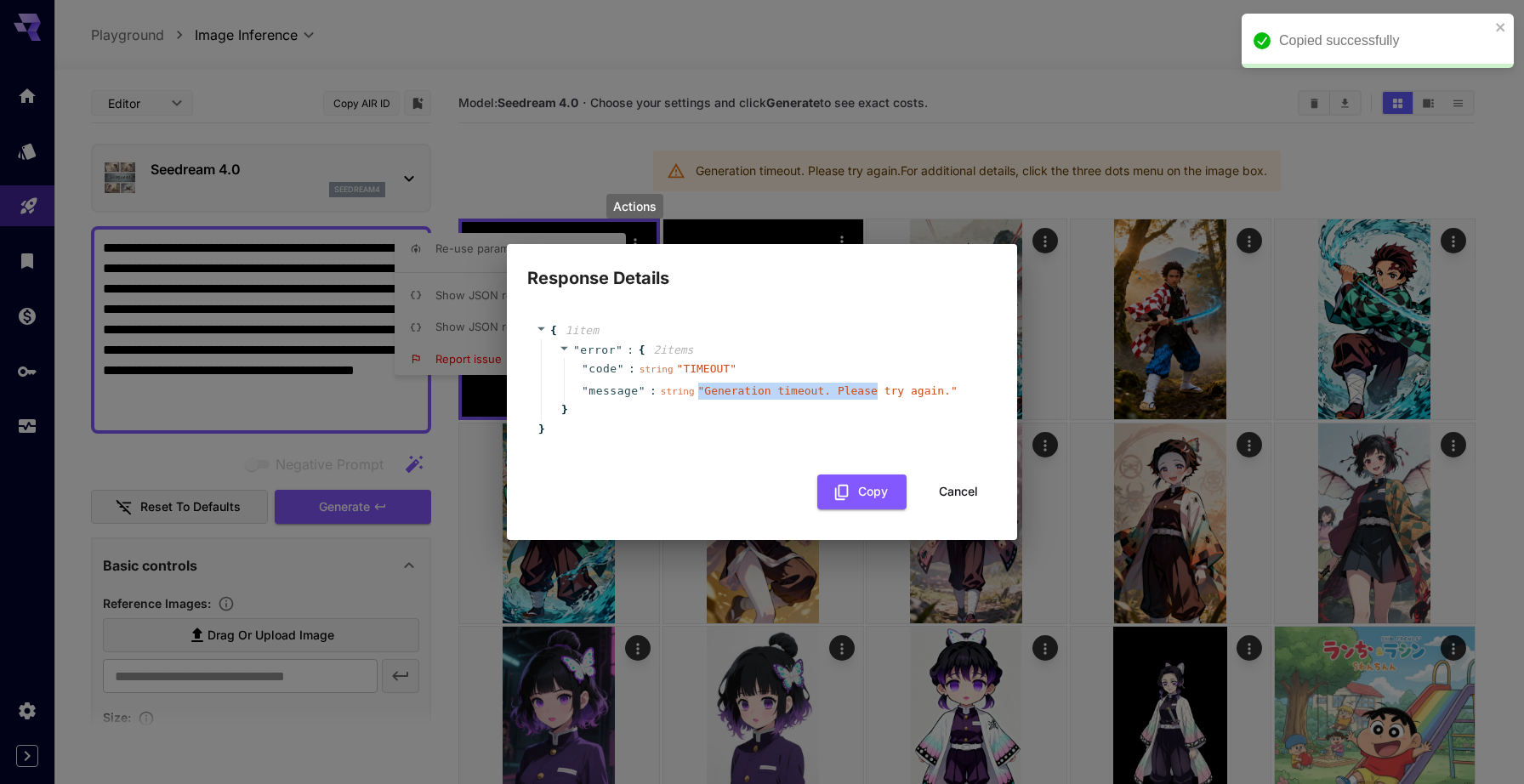
drag, startPoint x: 698, startPoint y: 394, endPoint x: 867, endPoint y: 393, distance: 169.0
click at [867, 393] on span "" Generation timeout. Please try again. "" at bounding box center [827, 390] width 259 height 12
click at [907, 398] on div "string " Generation timeout. Please try again. "" at bounding box center [809, 391] width 297 height 17
click at [569, 350] on icon at bounding box center [564, 348] width 11 height 11
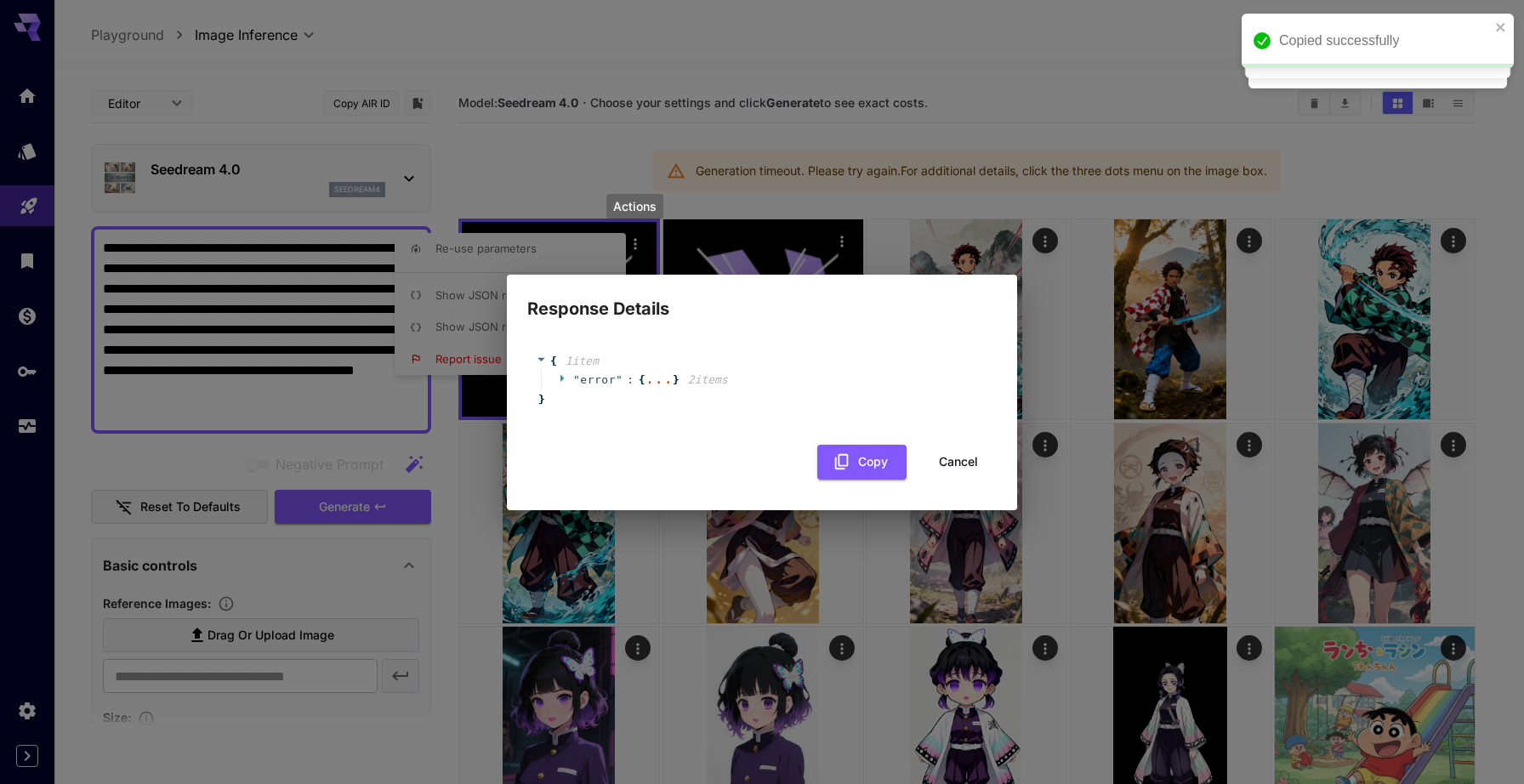
click at [562, 379] on icon at bounding box center [562, 378] width 4 height 8
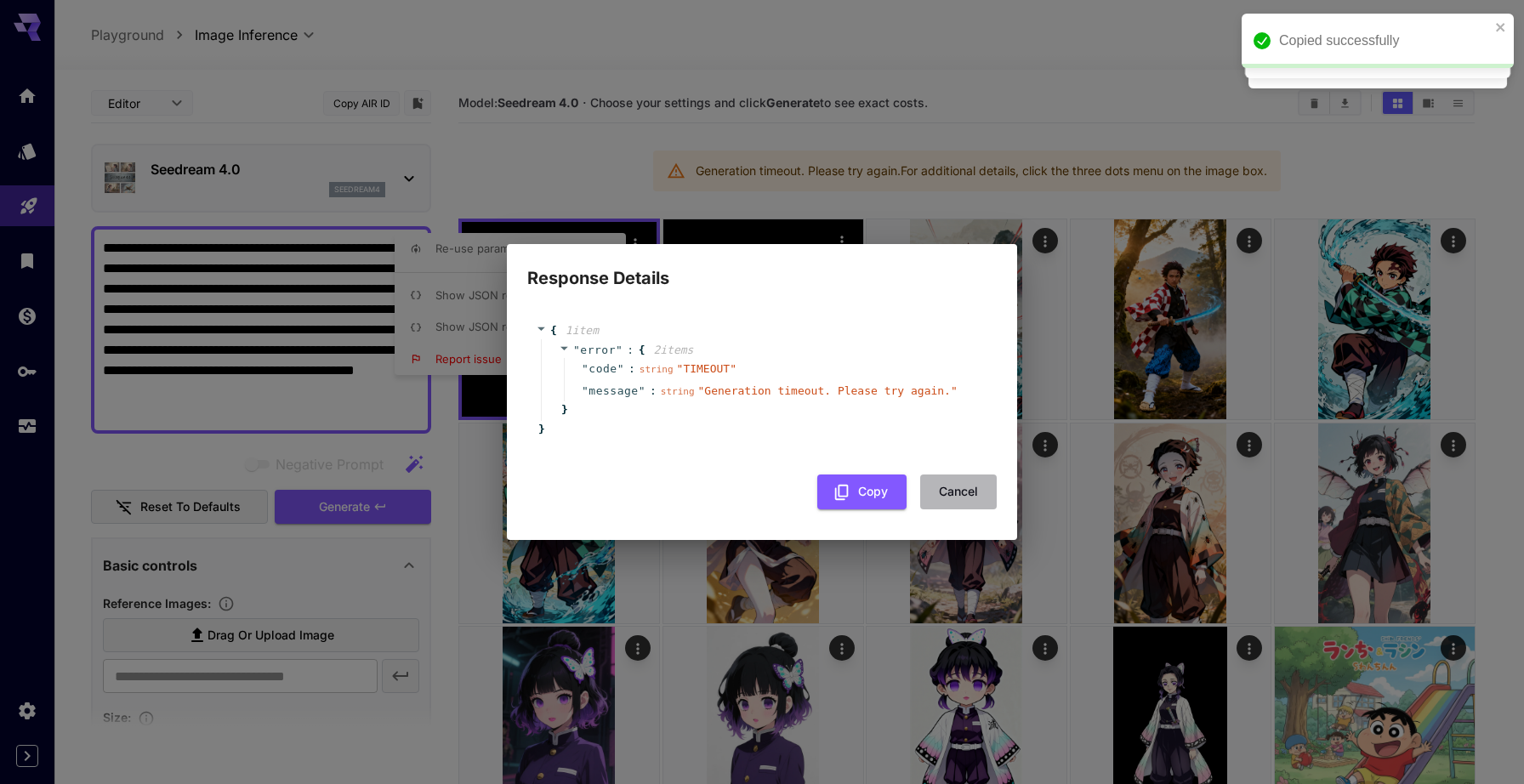
click at [960, 495] on button "Cancel" at bounding box center [958, 492] width 77 height 35
